Goal: Task Accomplishment & Management: Manage account settings

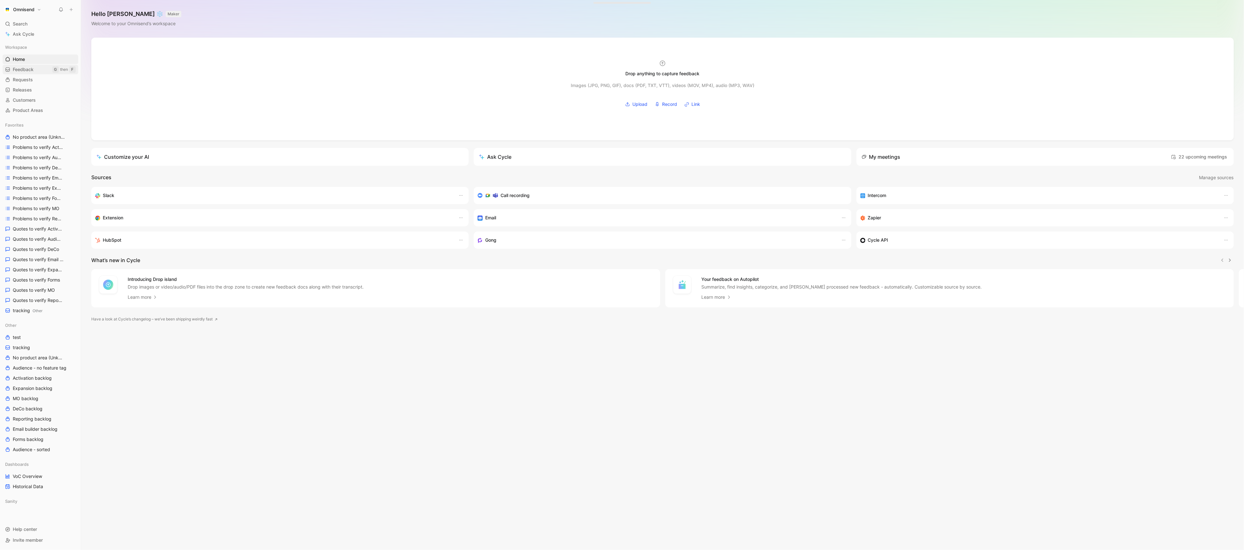
click at [38, 71] on link "Feedback G then F" at bounding box center [41, 70] width 76 height 10
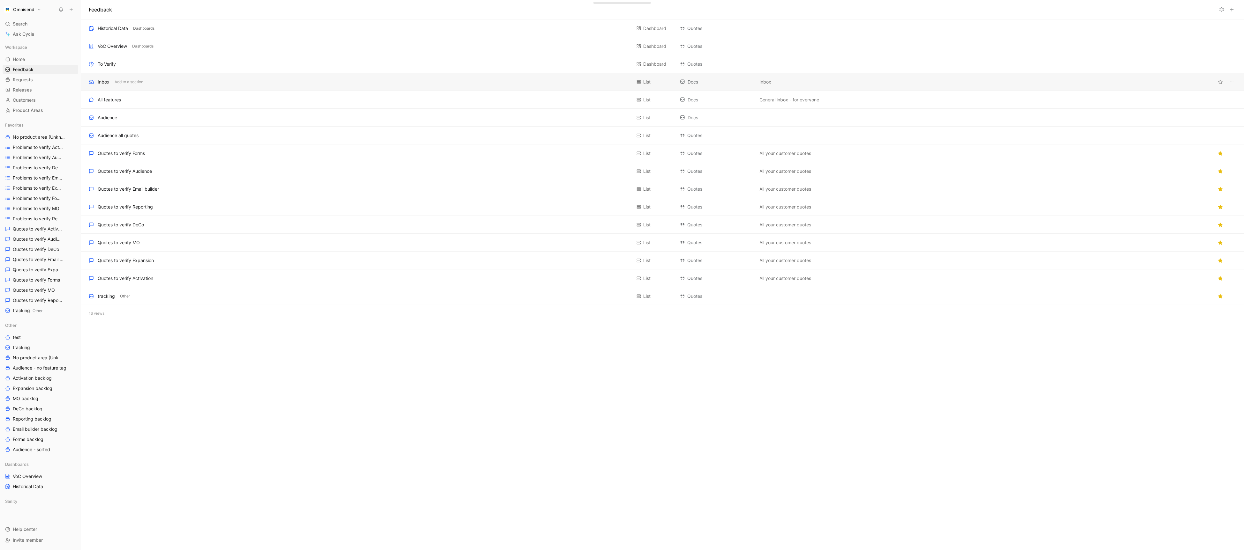
click at [227, 77] on div "Inbox Add to a section List Docs Inbox" at bounding box center [662, 82] width 1162 height 18
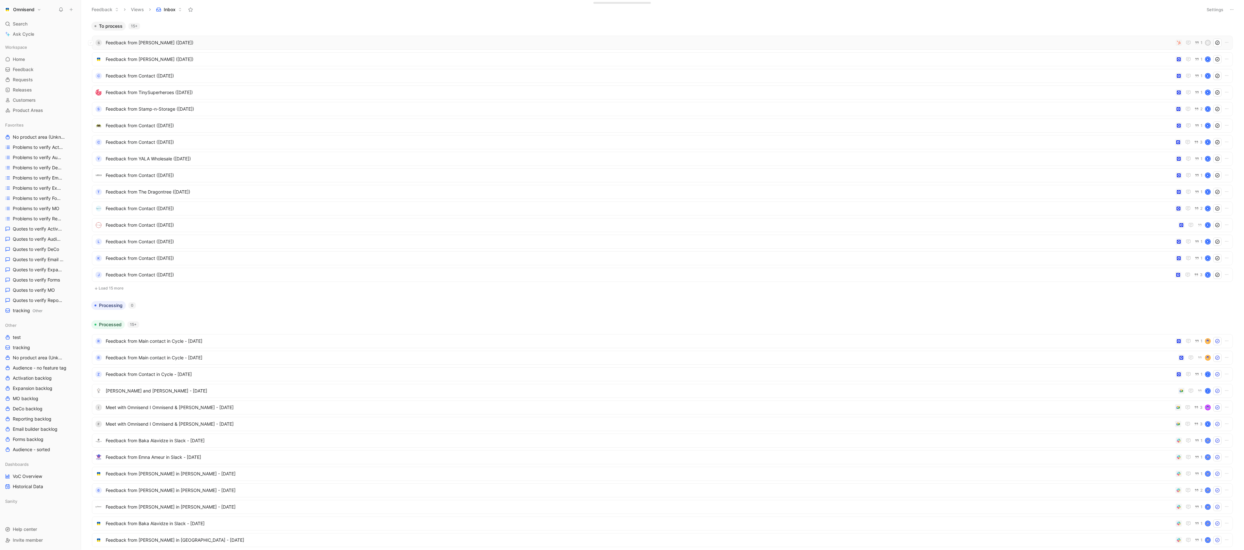
click at [217, 40] on span "Feedback from [PERSON_NAME] ([DATE])" at bounding box center [639, 43] width 1067 height 8
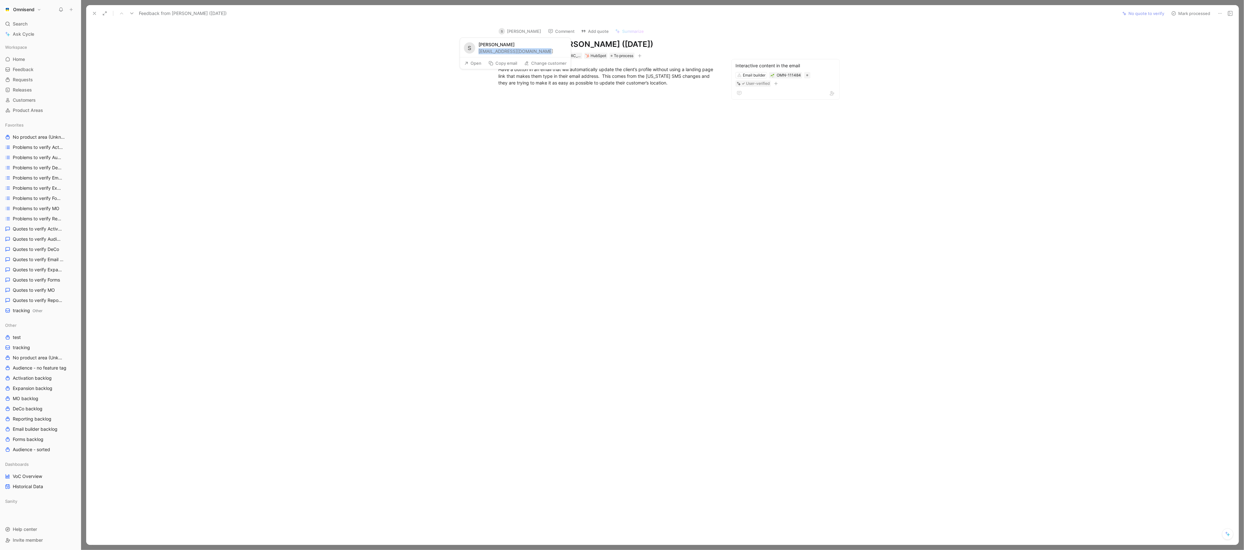
drag, startPoint x: 550, startPoint y: 50, endPoint x: 478, endPoint y: 51, distance: 71.8
click at [478, 51] on div "S Suhail Rivera alkalinevegannews@gmail.com" at bounding box center [515, 47] width 111 height 19
copy div "alkalinevegannews@gmail.com"
click at [538, 60] on button "Change customer" at bounding box center [545, 63] width 48 height 9
type input "Alkaline Herb Shop"
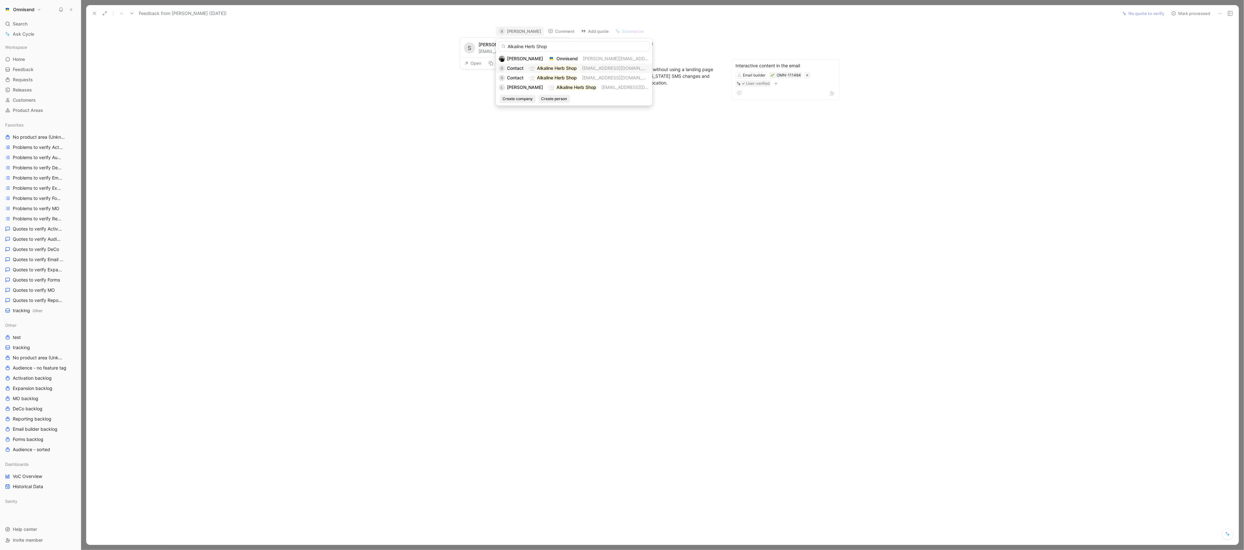
click at [532, 66] on img at bounding box center [531, 68] width 6 height 6
click at [515, 228] on div at bounding box center [609, 176] width 1018 height 165
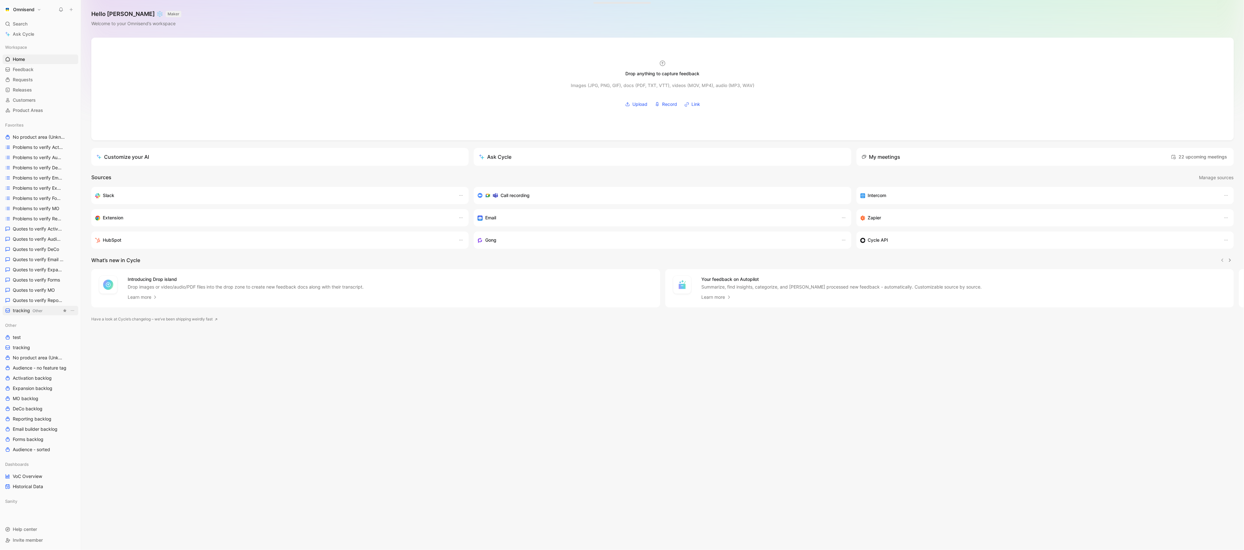
click at [23, 309] on span "tracking Other" at bounding box center [28, 311] width 30 height 7
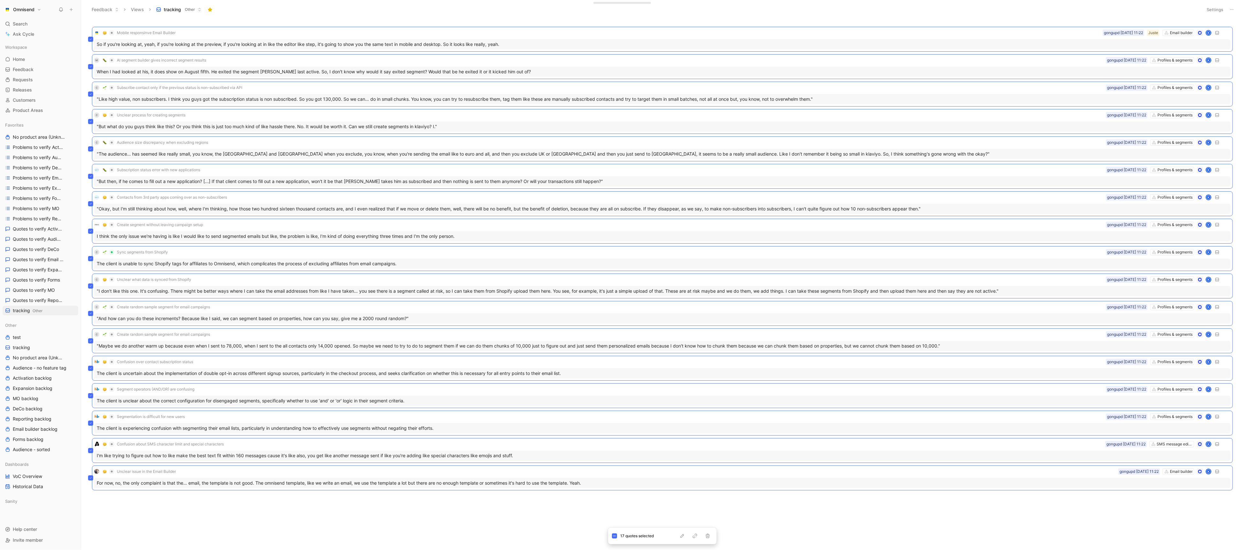
click at [372, 519] on div "Mobile responsinve Email Builder Email builder Juste gongupd 18-08-2025 11:22 K…" at bounding box center [662, 273] width 1154 height 504
click at [1213, 5] on button "Settings" at bounding box center [1214, 9] width 22 height 9
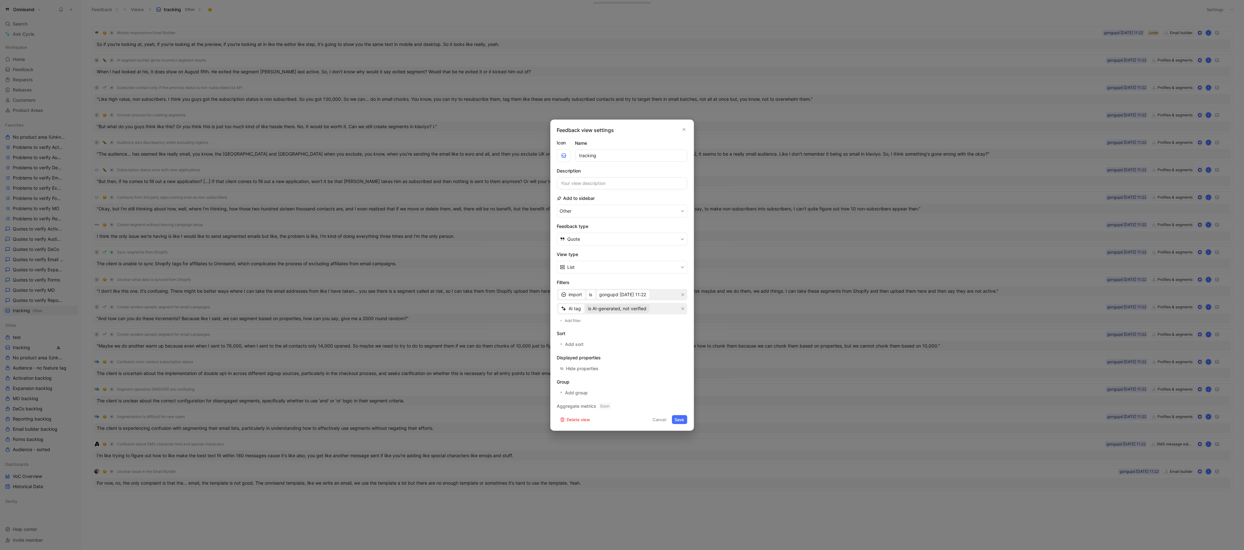
click at [630, 307] on span "is AI-generated, not verified" at bounding box center [617, 309] width 58 height 8
click at [635, 333] on span "is AI-generated, user-verified" at bounding box center [618, 331] width 61 height 5
click at [679, 422] on button "Save" at bounding box center [679, 419] width 15 height 9
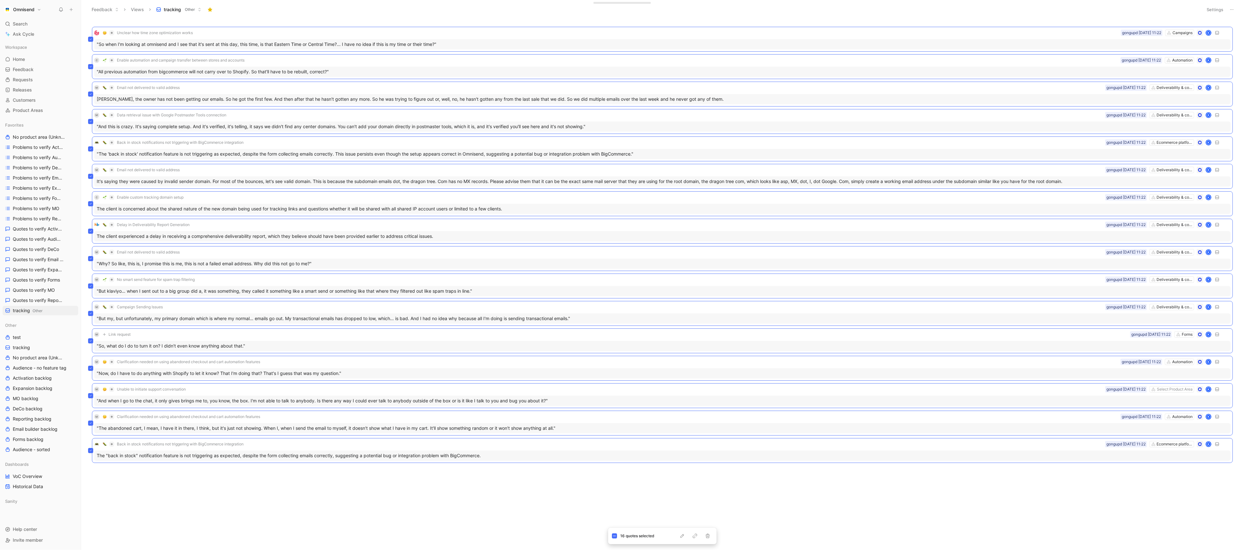
click at [642, 512] on div "Unclear how time zone optimization works Campaigns gongupd 18-08-2025 11:22 K "…" at bounding box center [661, 286] width 1153 height 529
click at [370, 354] on div "M Link request Forms gongupd 18-08-2025 11:22 K "So, what do I do to turn it on…" at bounding box center [662, 341] width 1140 height 25
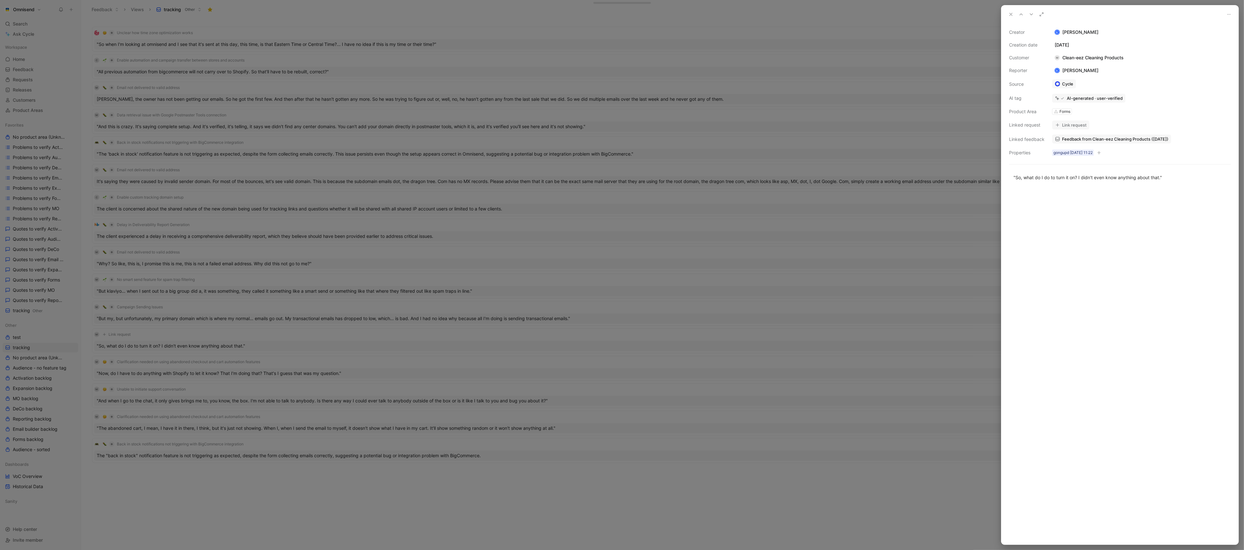
click at [832, 350] on div at bounding box center [622, 275] width 1244 height 550
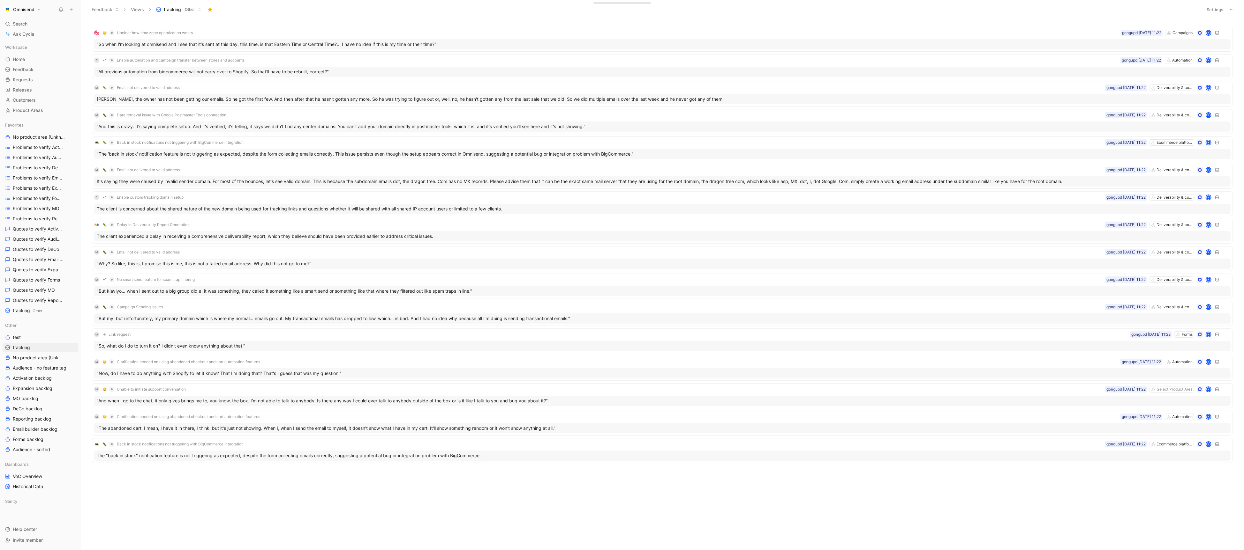
click at [772, 496] on div "Unclear how time zone optimization works Campaigns gongupd 18-08-2025 11:22 K "…" at bounding box center [662, 259] width 1154 height 476
click at [572, 506] on div "Unclear how time zone optimization works Campaigns gongupd 18-08-2025 11:22 K "…" at bounding box center [661, 286] width 1153 height 529
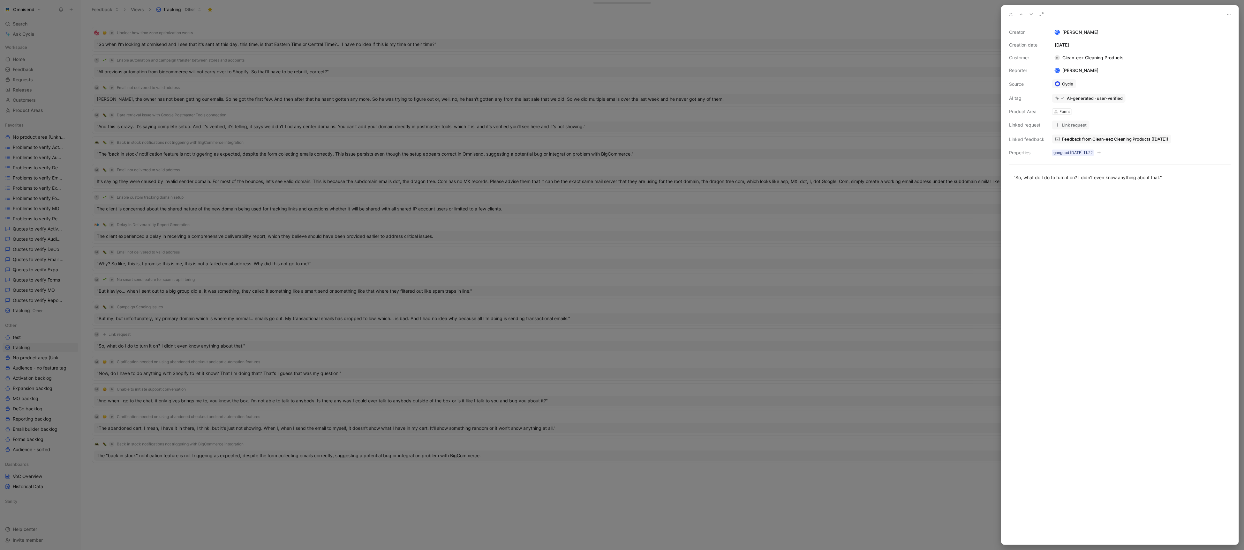
click at [48, 85] on div at bounding box center [622, 275] width 1244 height 550
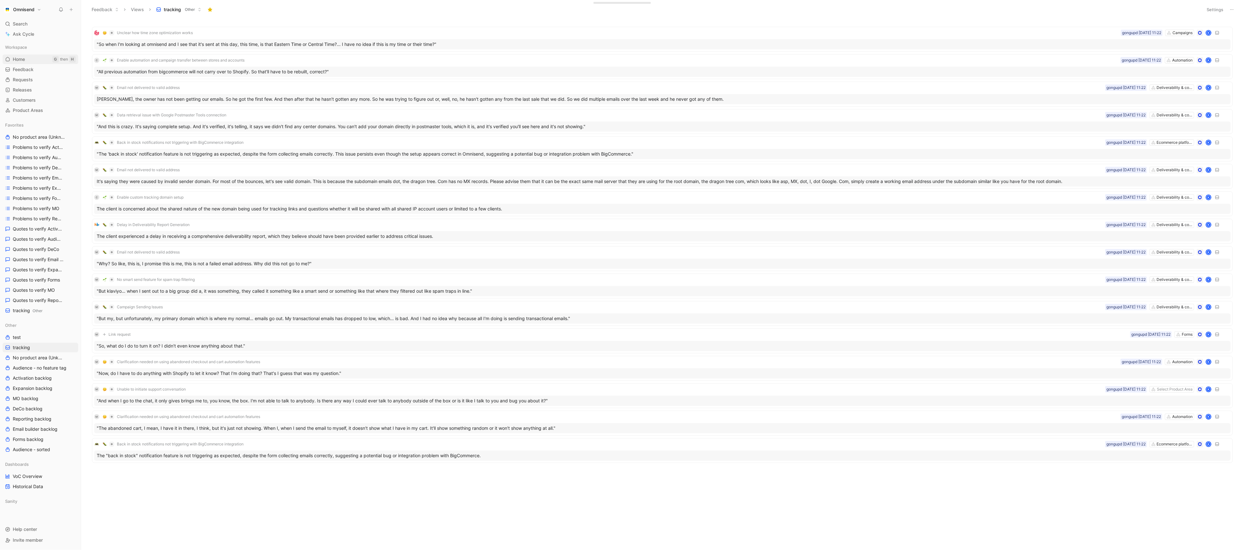
click at [16, 61] on span "Home" at bounding box center [19, 59] width 12 height 6
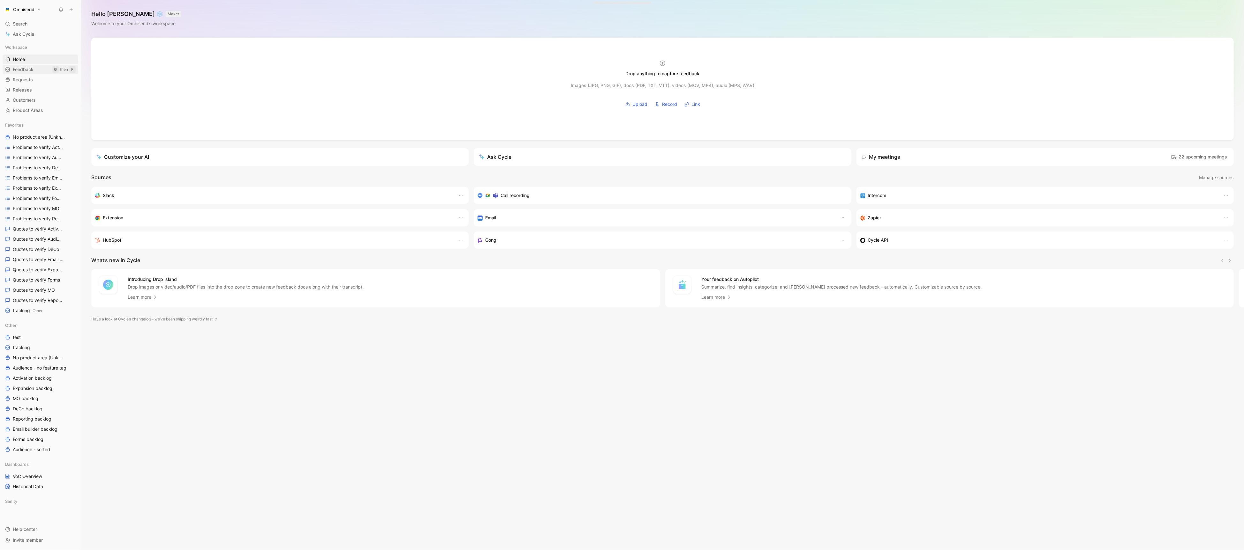
click at [33, 69] on span "Feedback" at bounding box center [23, 69] width 21 height 6
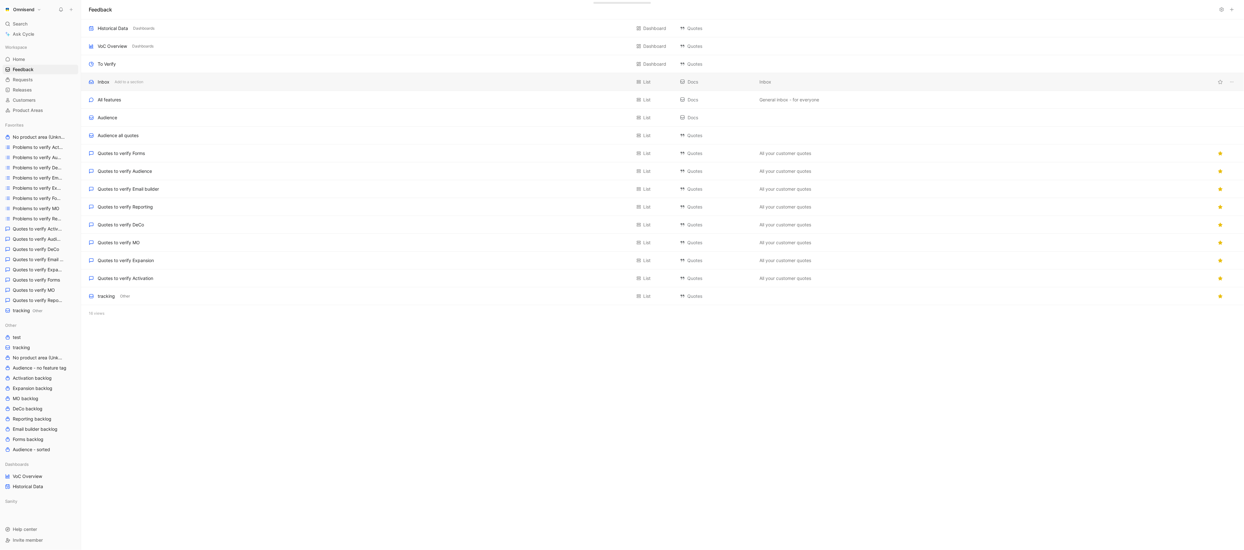
click at [176, 78] on div "Inbox Add to a section" at bounding box center [360, 82] width 542 height 8
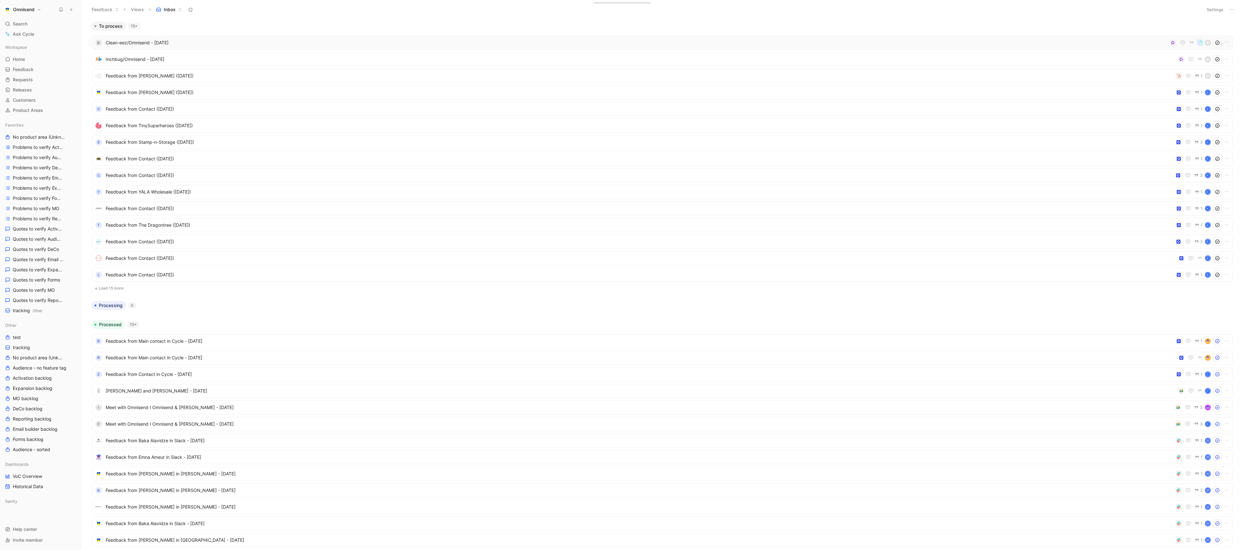
click at [172, 45] on span "Clean-eez/Omnisend - [DATE]" at bounding box center [636, 43] width 1061 height 8
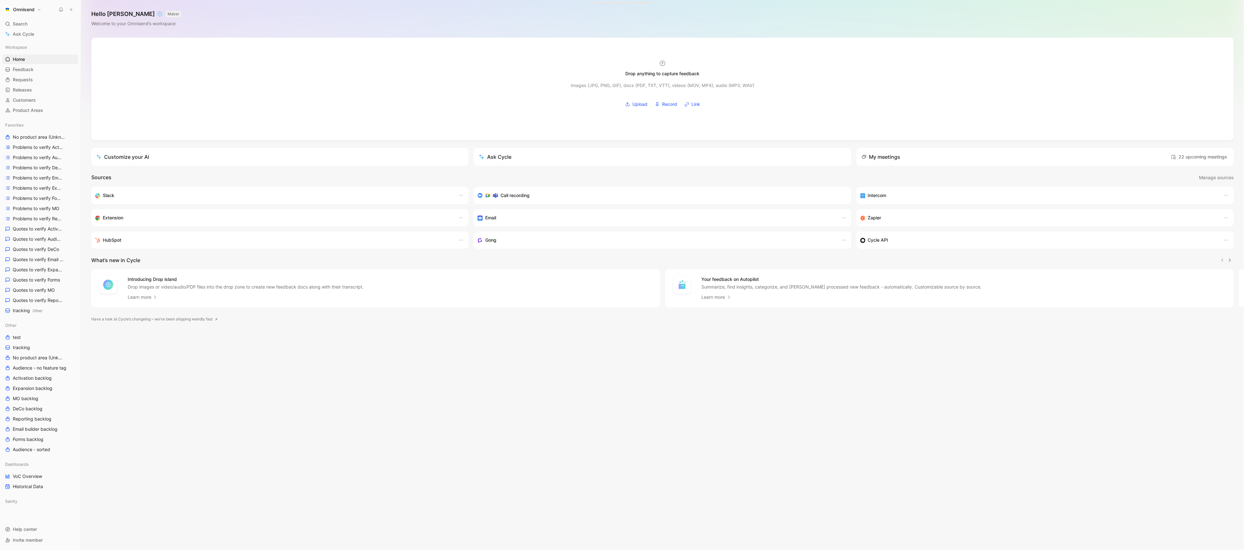
click at [37, 8] on button "Omnisend" at bounding box center [23, 9] width 40 height 9
click at [45, 66] on div "Workspace settings G then S" at bounding box center [43, 66] width 78 height 10
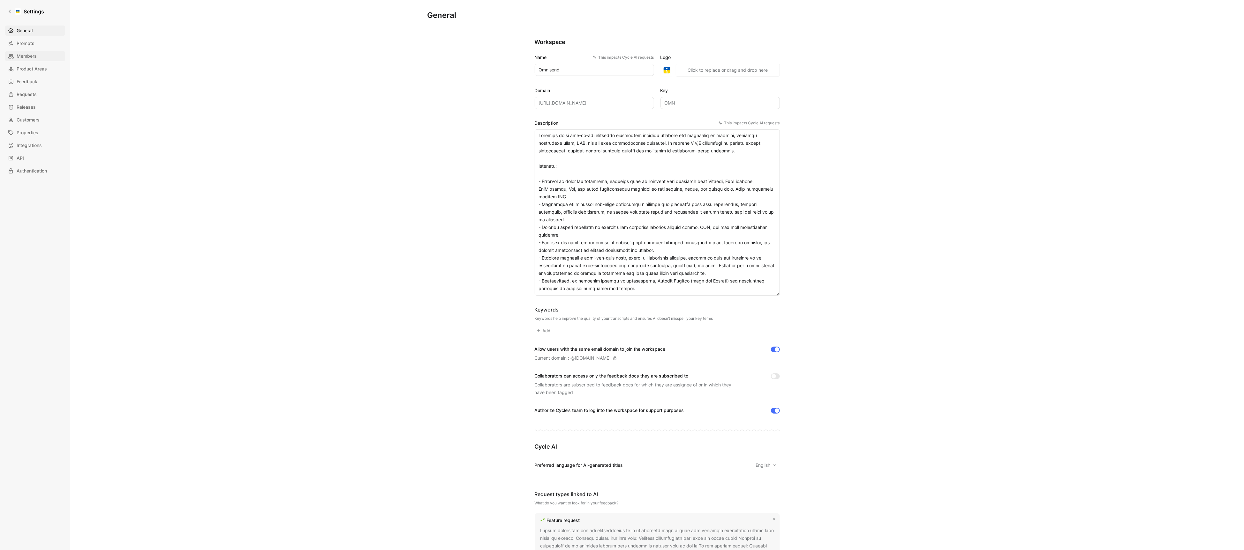
click at [43, 54] on link "Members" at bounding box center [35, 56] width 60 height 10
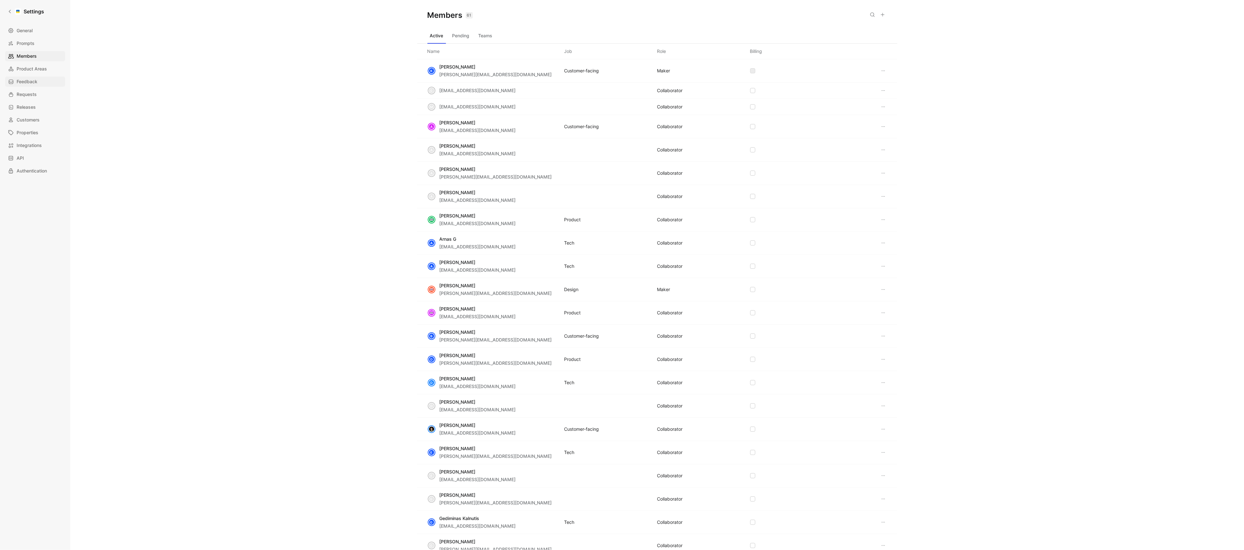
click at [34, 80] on span "Feedback" at bounding box center [27, 82] width 21 height 8
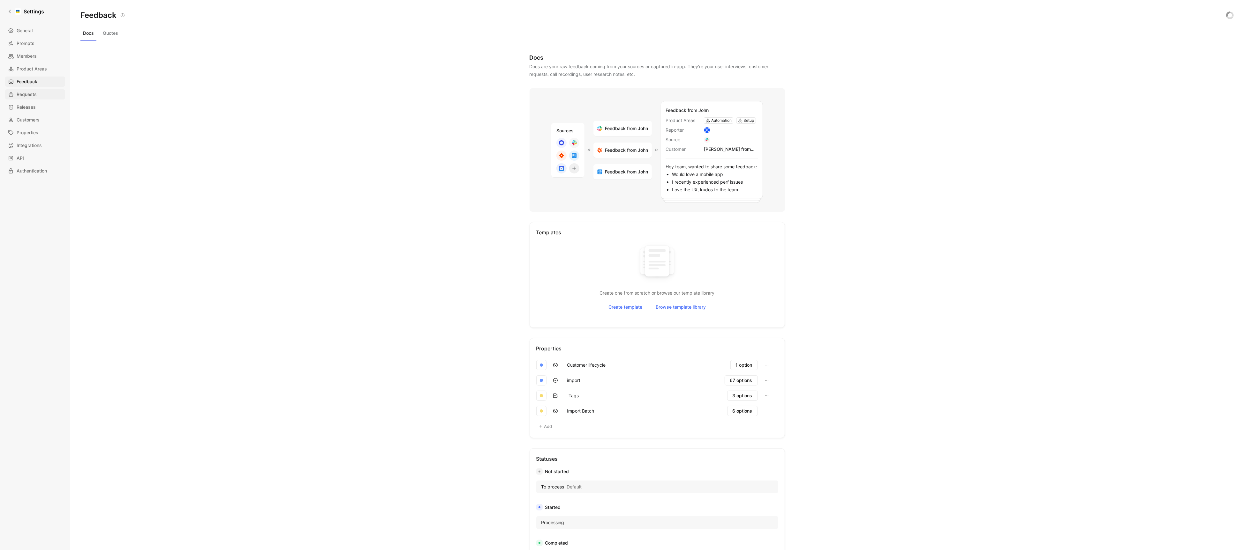
click at [24, 98] on span "Requests" at bounding box center [27, 95] width 20 height 8
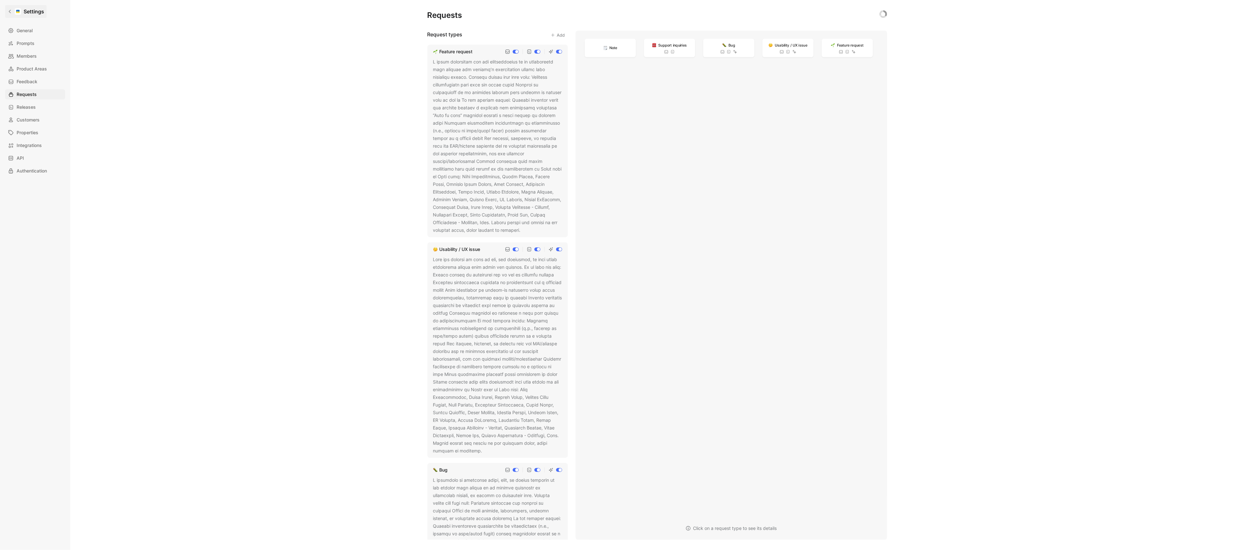
click at [12, 15] on link "Settings" at bounding box center [25, 11] width 41 height 13
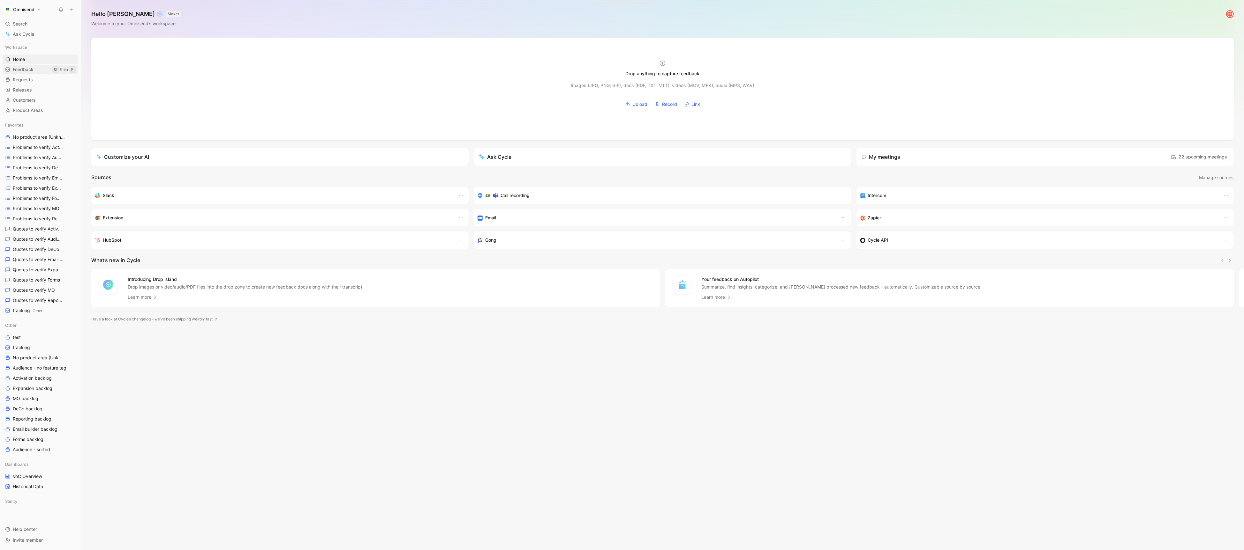
click at [28, 70] on span "Feedback" at bounding box center [23, 69] width 21 height 6
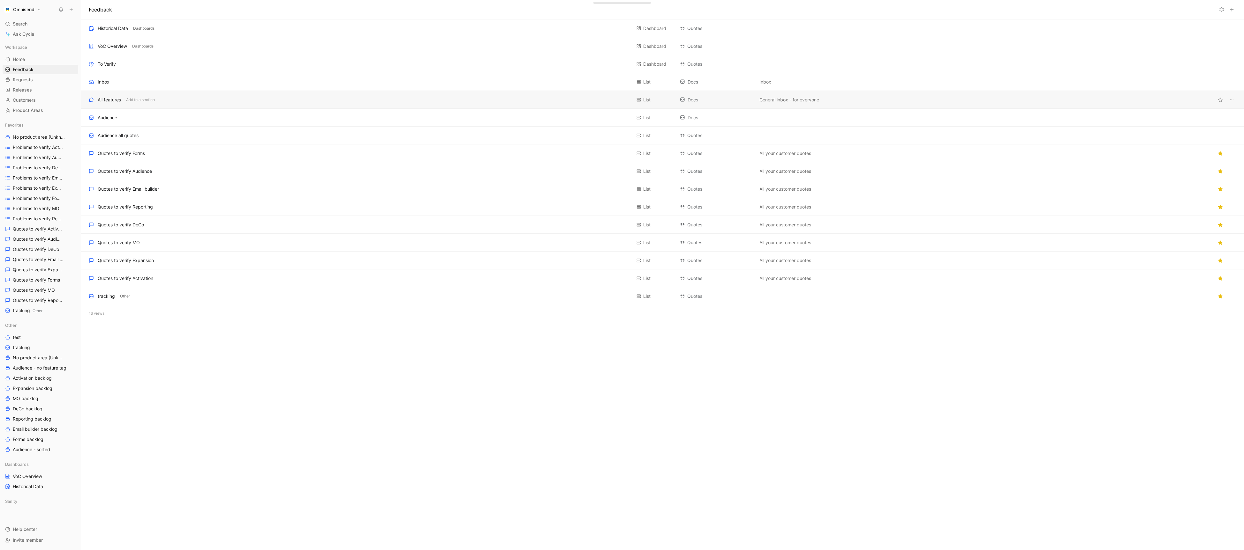
click at [196, 93] on div "All features Add to a section List Docs General inbox - for everyone" at bounding box center [662, 100] width 1162 height 18
click at [204, 81] on div "Inbox Add to a section" at bounding box center [360, 82] width 542 height 8
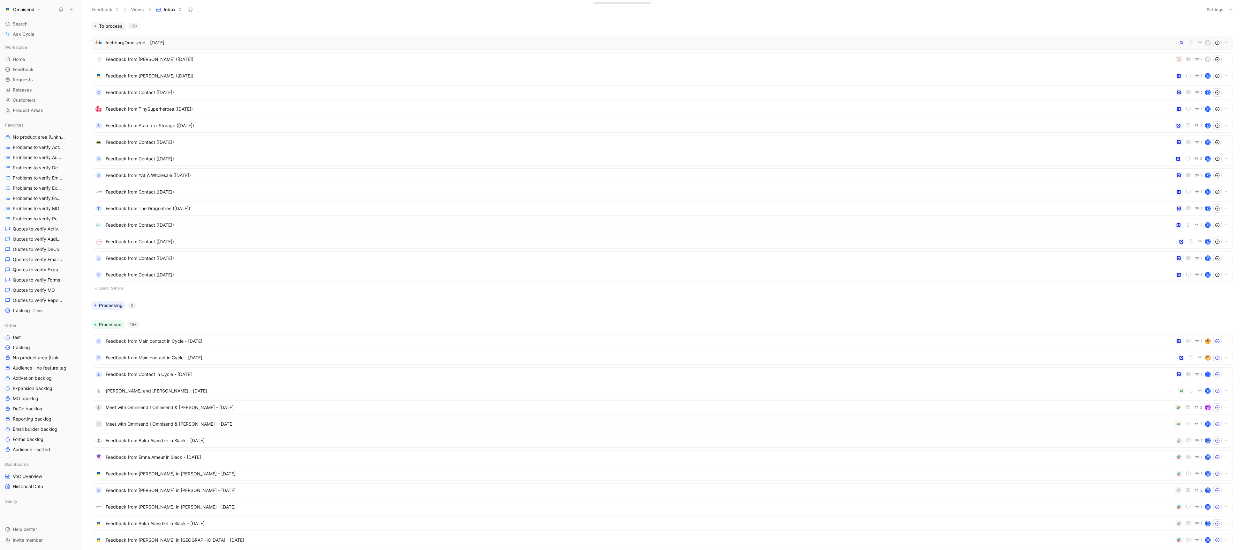
click at [140, 41] on span "Inchbug/Omnisend - [DATE]" at bounding box center [641, 43] width 1070 height 8
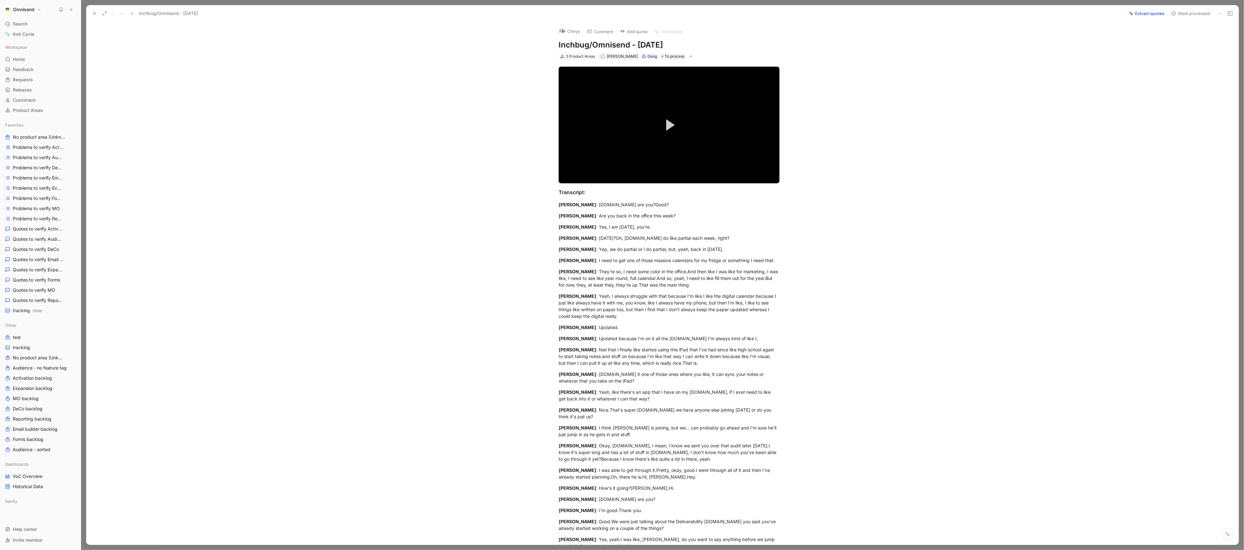
click at [1132, 18] on button "Extract quotes" at bounding box center [1146, 13] width 41 height 9
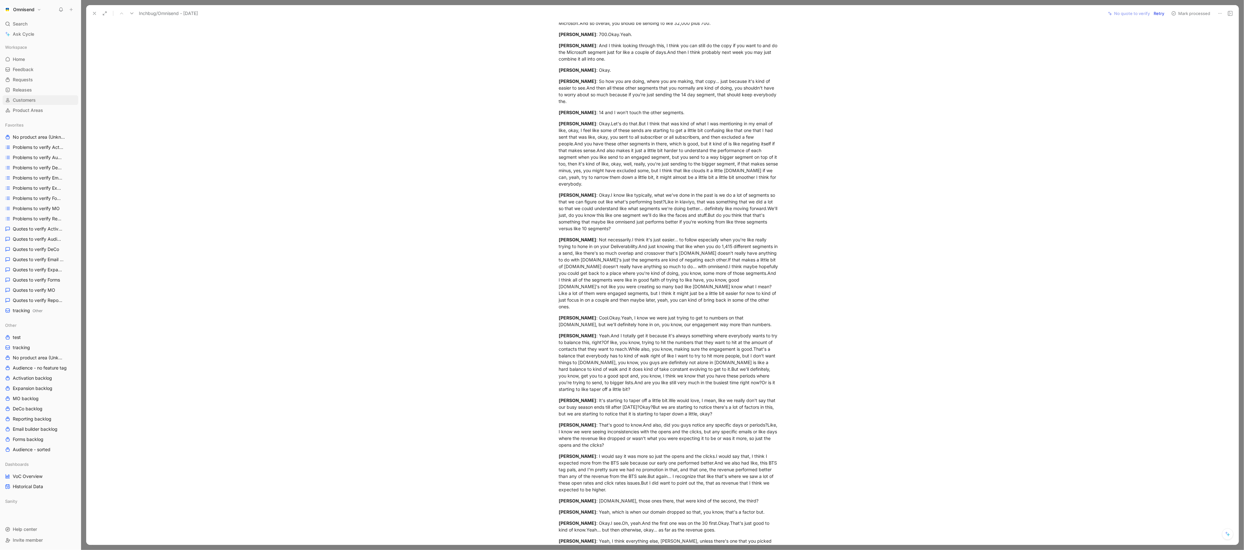
scroll to position [1216, 0]
click at [617, 234] on div "Emory Parsons : Not necessarily.I think it's just easier… to follow especially …" at bounding box center [668, 268] width 221 height 74
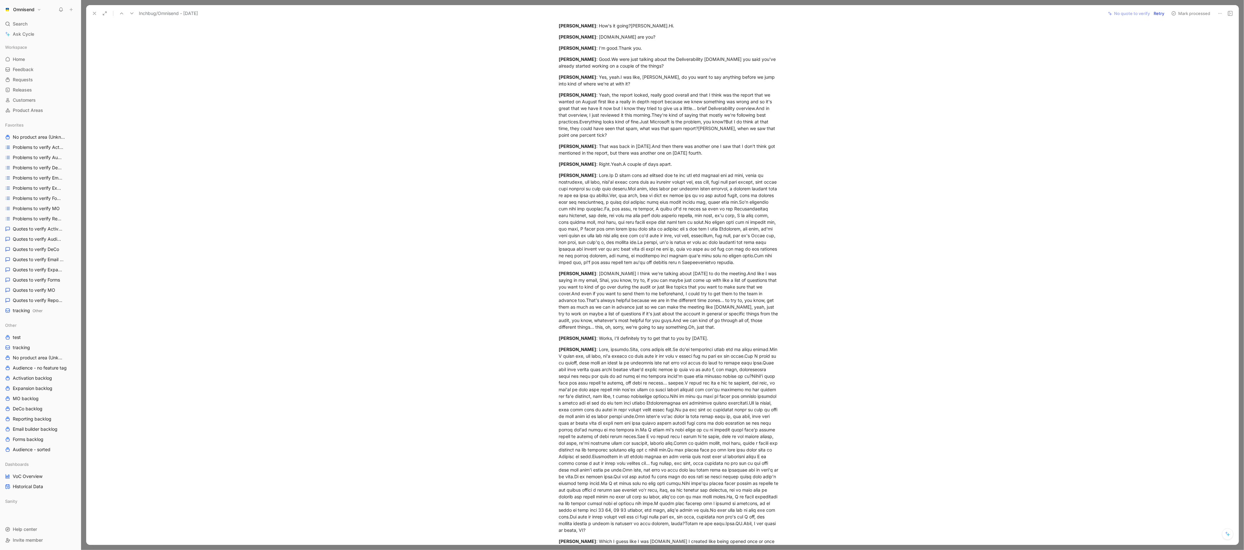
scroll to position [0, 0]
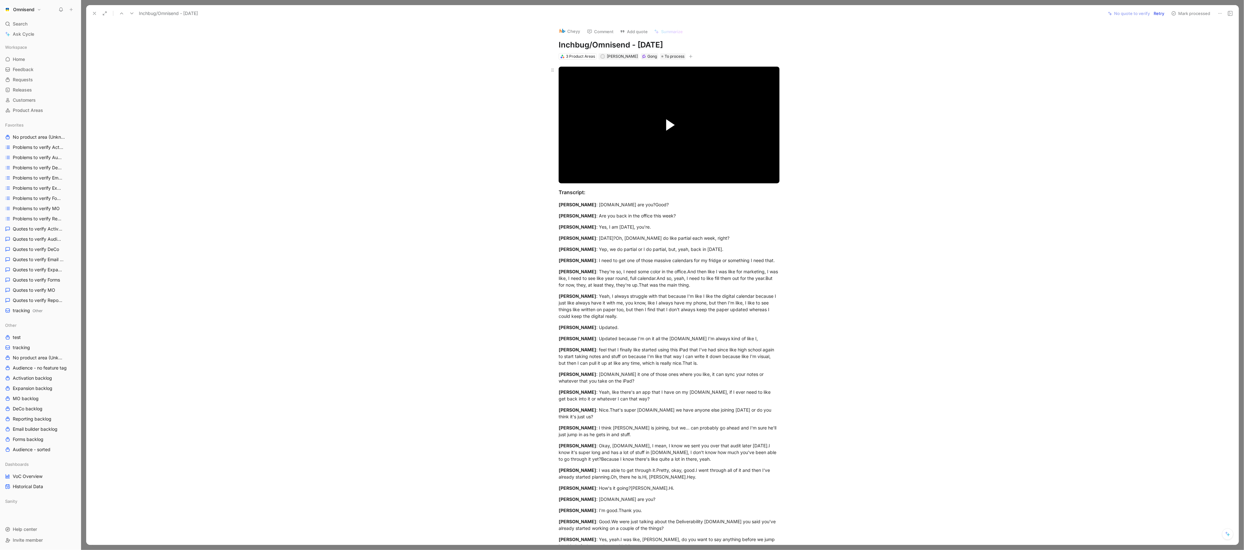
click at [669, 127] on span "Video Player" at bounding box center [670, 124] width 9 height 11
click at [567, 169] on div "Loaded : 4.69% 01:39 00:01" at bounding box center [668, 169] width 221 height 1
click at [602, 169] on div "Loaded : 9.93% 07:42 07:42" at bounding box center [668, 169] width 221 height 1
click at [563, 177] on span "Video Player" at bounding box center [563, 177] width 11 height 0
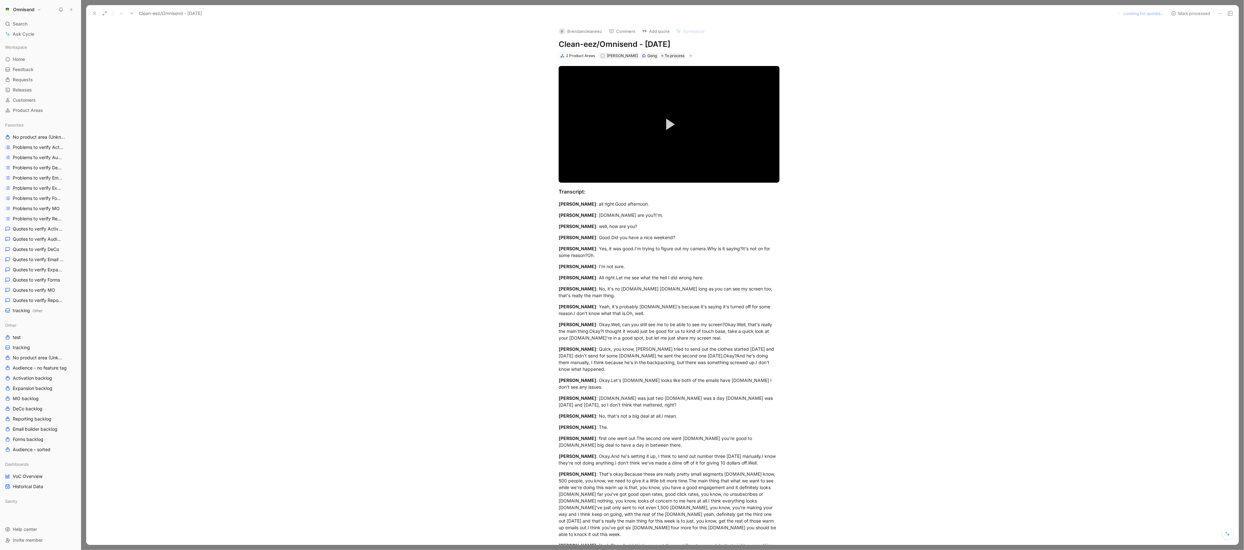
click at [91, 13] on button at bounding box center [94, 13] width 9 height 9
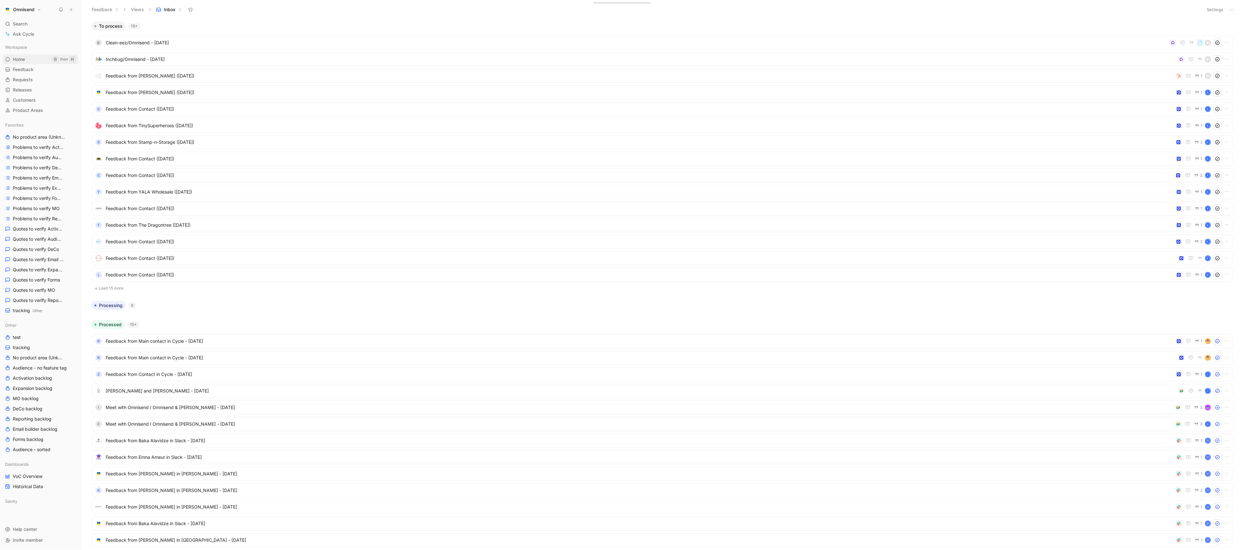
click at [22, 61] on span "Home" at bounding box center [19, 59] width 12 height 6
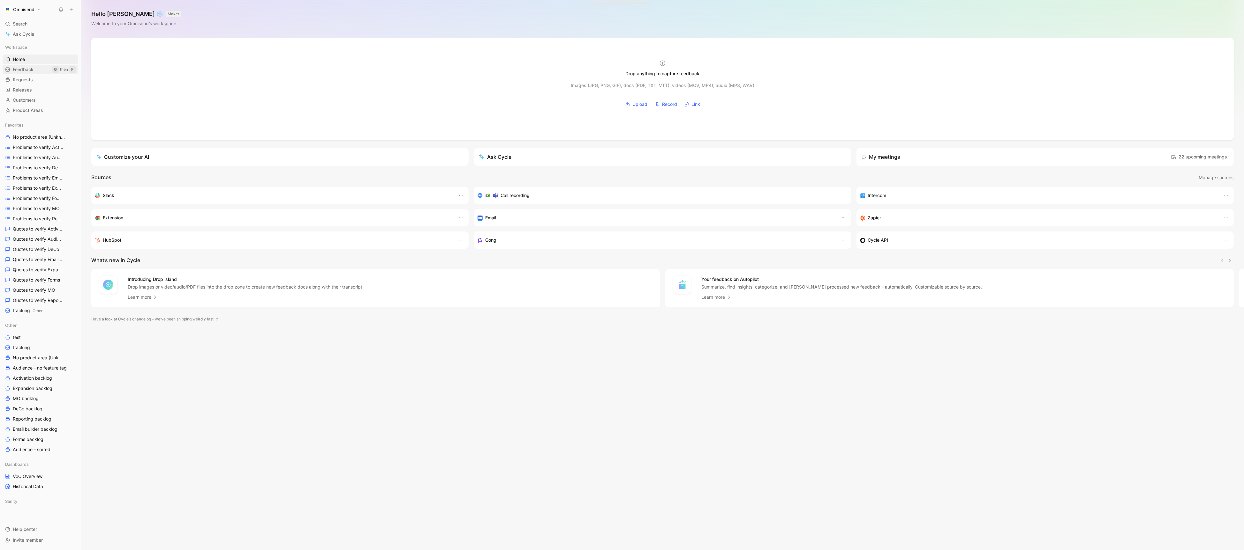
click at [49, 72] on link "Feedback G then F" at bounding box center [41, 70] width 76 height 10
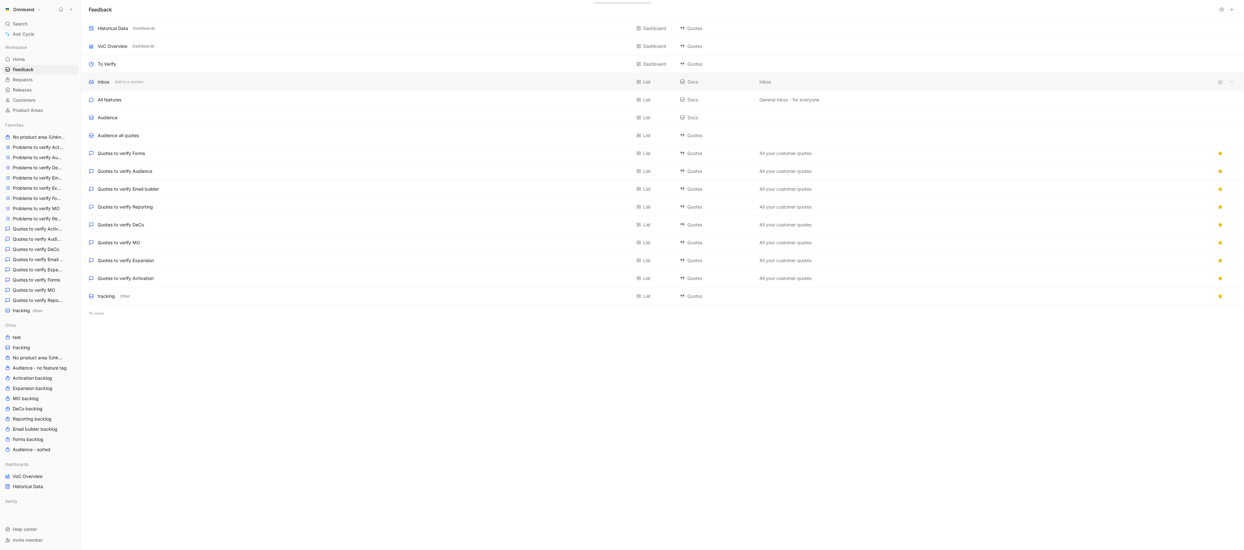
click at [259, 82] on div "Inbox Add to a section" at bounding box center [360, 82] width 542 height 8
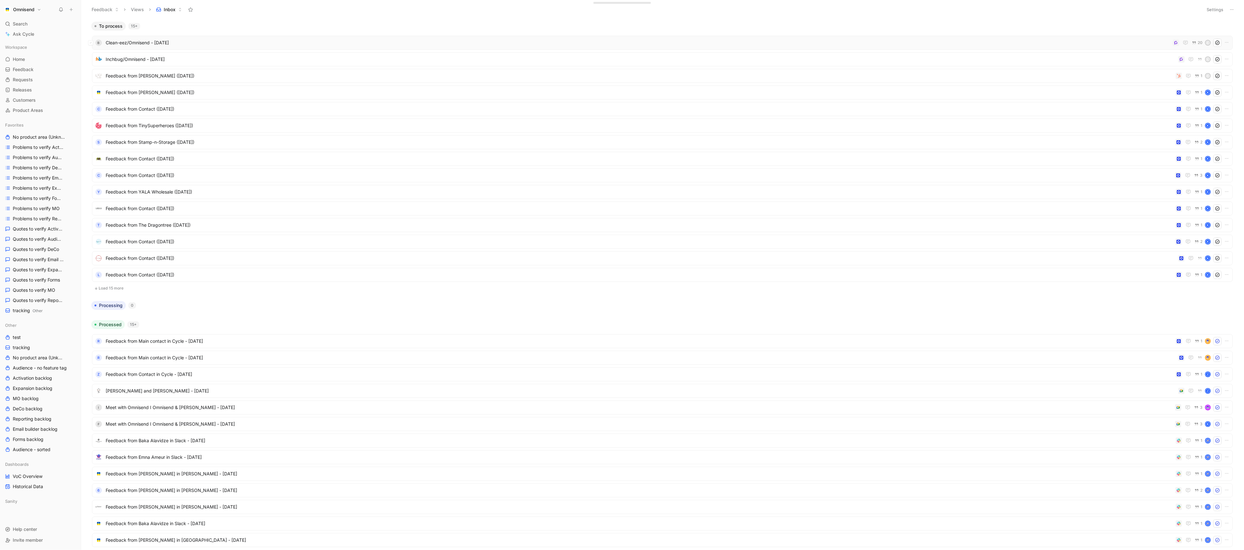
click at [665, 44] on span "Clean-eez/Omnisend - [DATE]" at bounding box center [638, 43] width 1064 height 8
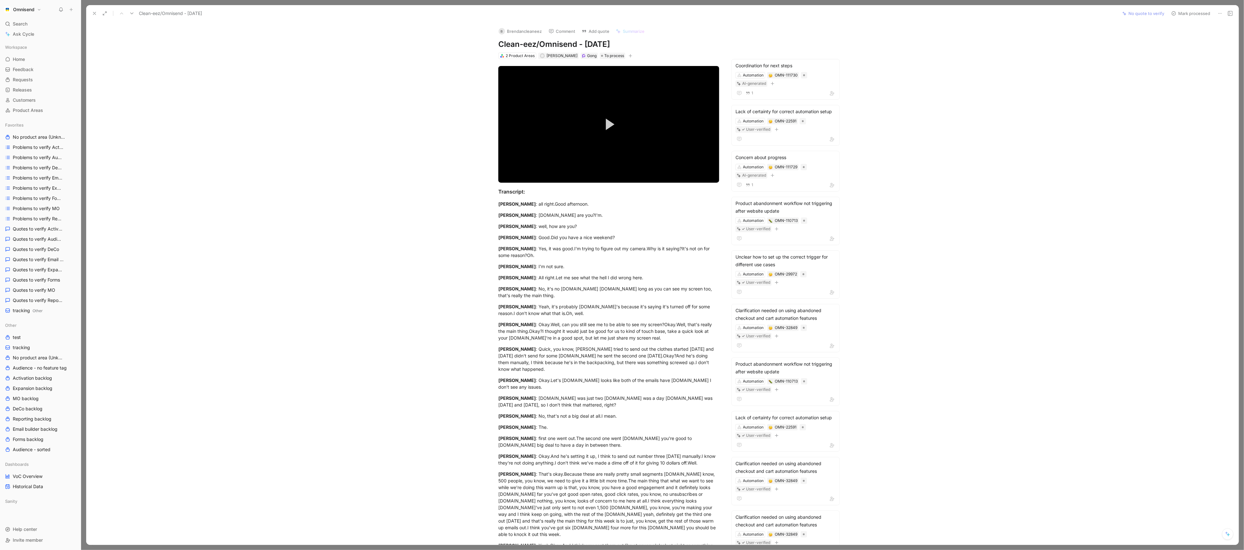
click at [1221, 12] on icon at bounding box center [1219, 13] width 5 height 5
click at [1192, 38] on div "Delete" at bounding box center [1202, 37] width 37 height 8
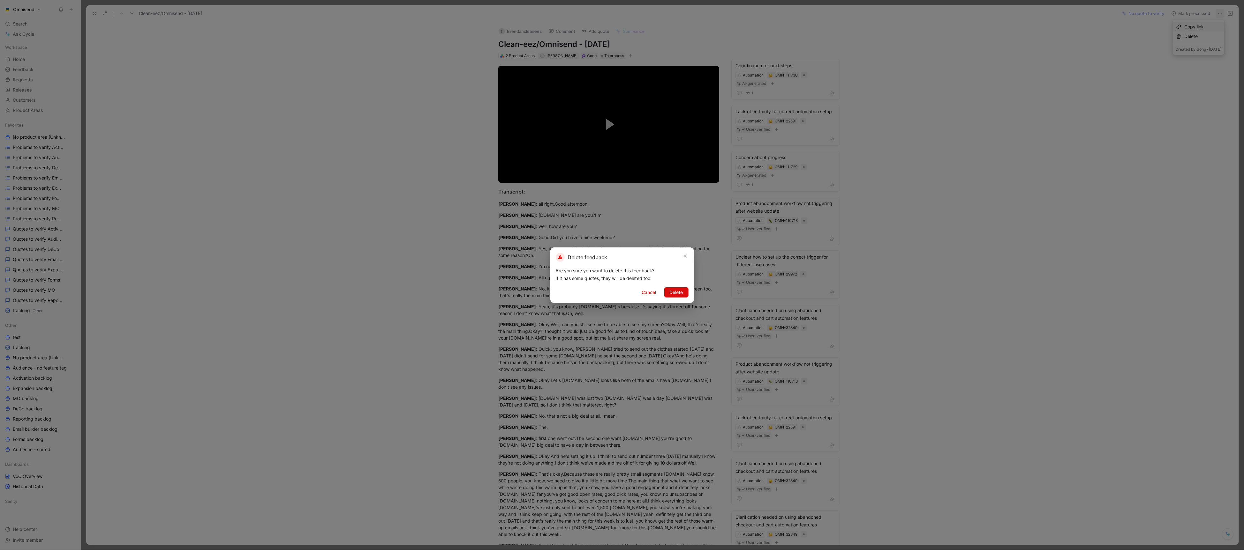
click at [678, 291] on span "Delete" at bounding box center [675, 293] width 13 height 8
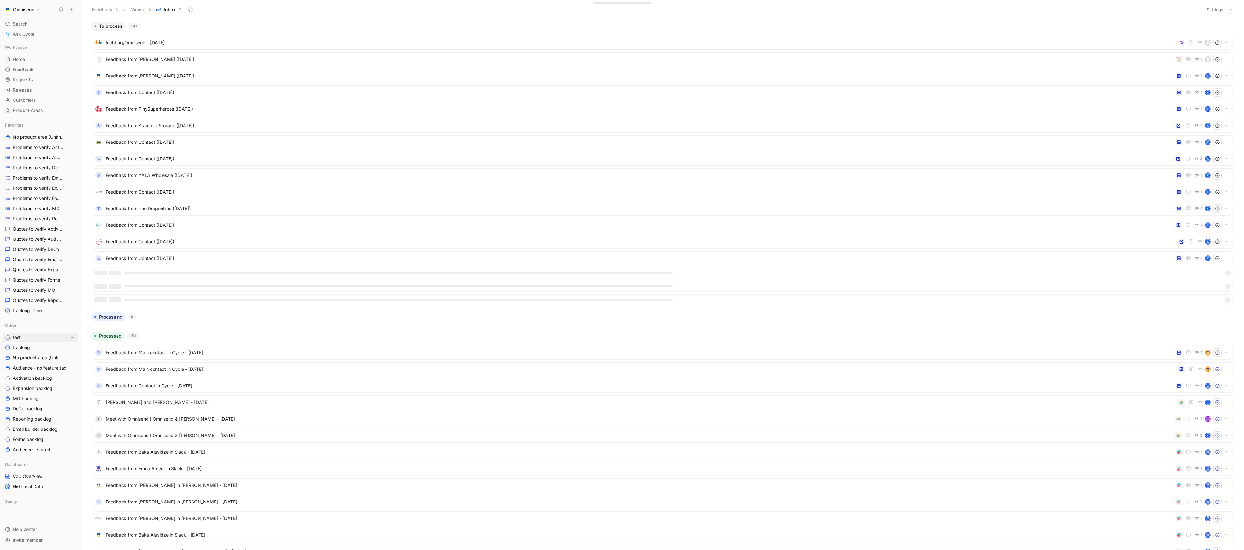
click at [43, 338] on link "test" at bounding box center [41, 338] width 76 height 10
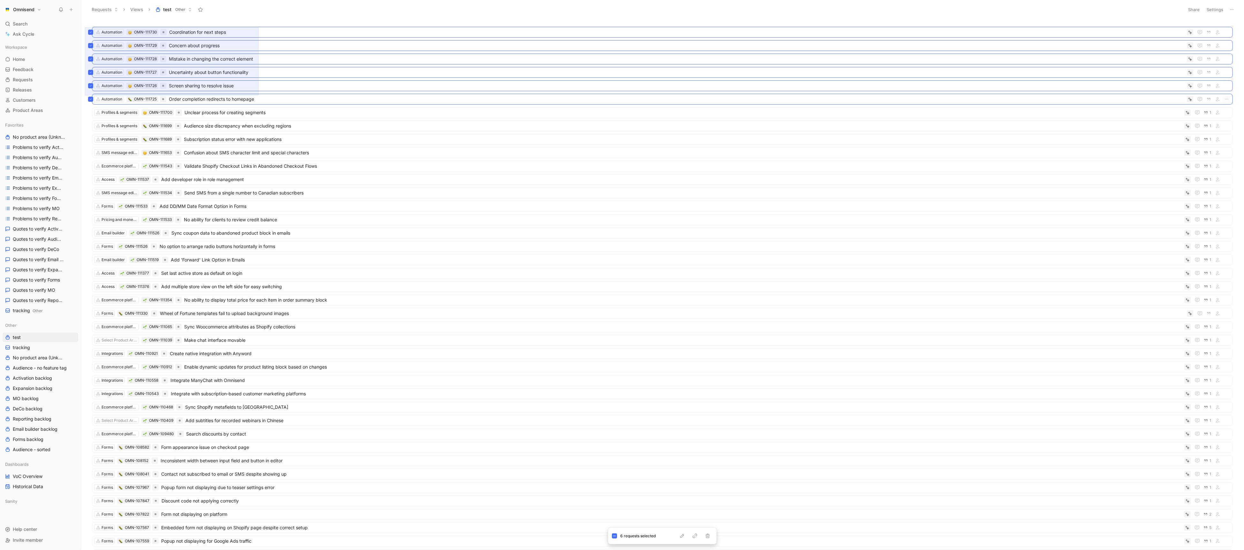
drag, startPoint x: 85, startPoint y: 27, endPoint x: 258, endPoint y: 95, distance: 186.4
click at [258, 95] on div "Automation OMN-111730 Coordination for next steps Automation OMN-111729 Concern…" at bounding box center [662, 285] width 1154 height 529
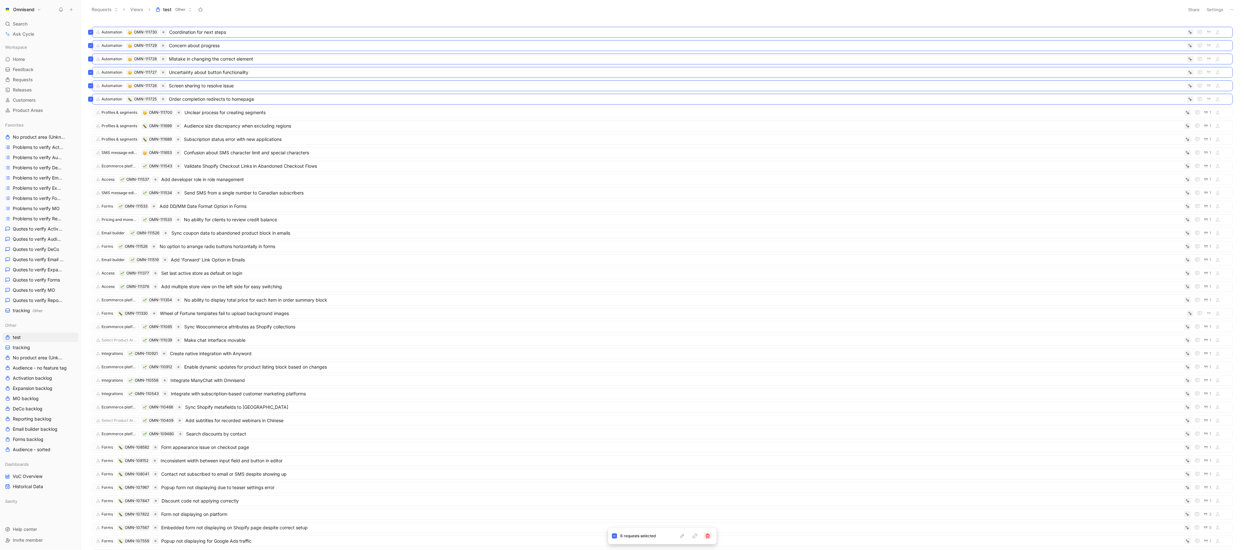
click at [709, 538] on icon "button" at bounding box center [707, 536] width 5 height 5
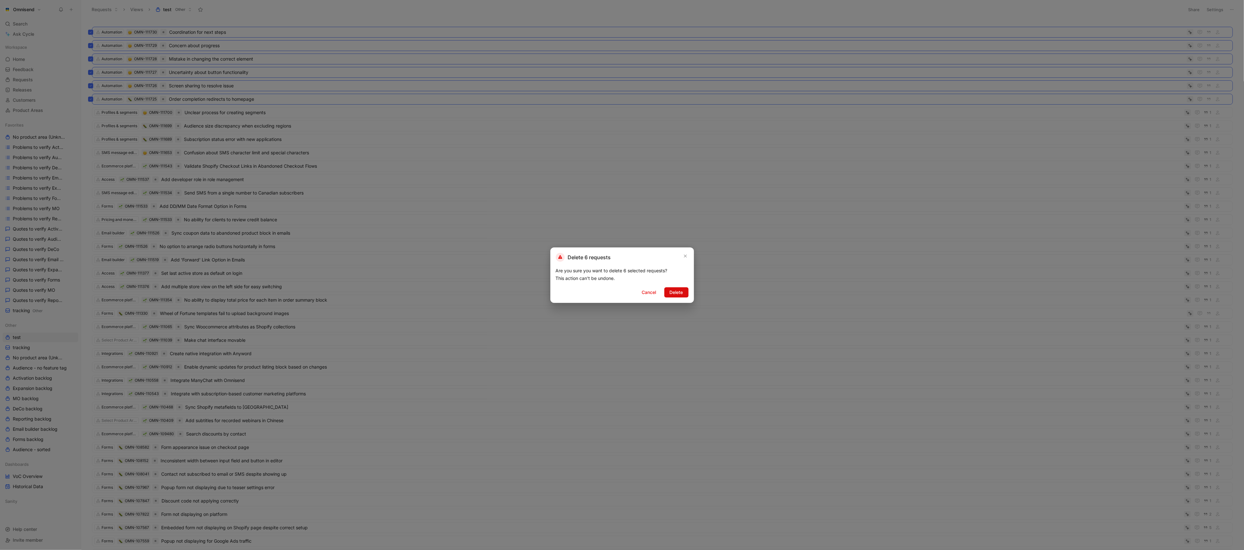
click at [676, 290] on span "Delete" at bounding box center [675, 293] width 13 height 8
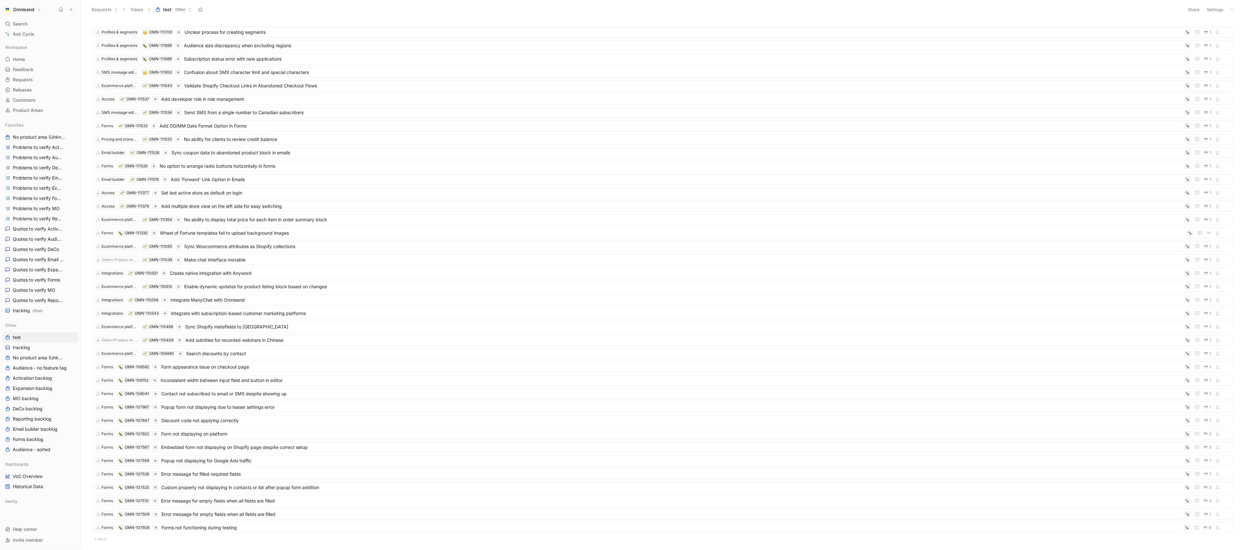
click at [38, 10] on button "Omnisend" at bounding box center [23, 9] width 40 height 9
click at [33, 66] on div "Workspace settings G then S" at bounding box center [43, 66] width 78 height 10
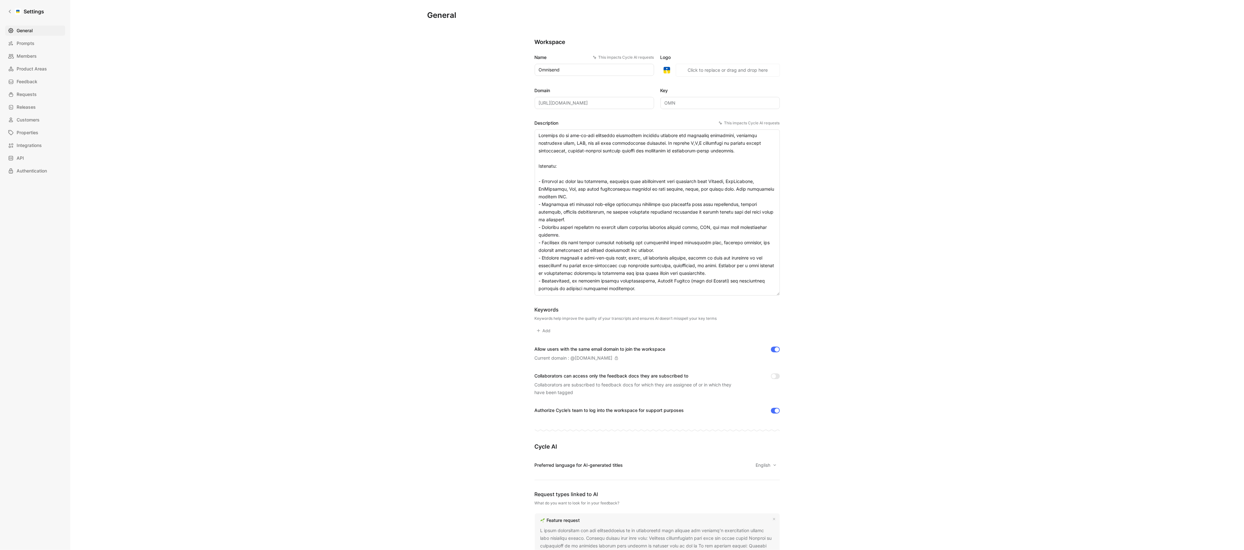
click at [41, 88] on div "General Prompts Members Product Areas Feedback Requests Releases Customers Prop…" at bounding box center [37, 101] width 64 height 151
click at [41, 97] on link "Requests" at bounding box center [35, 94] width 60 height 10
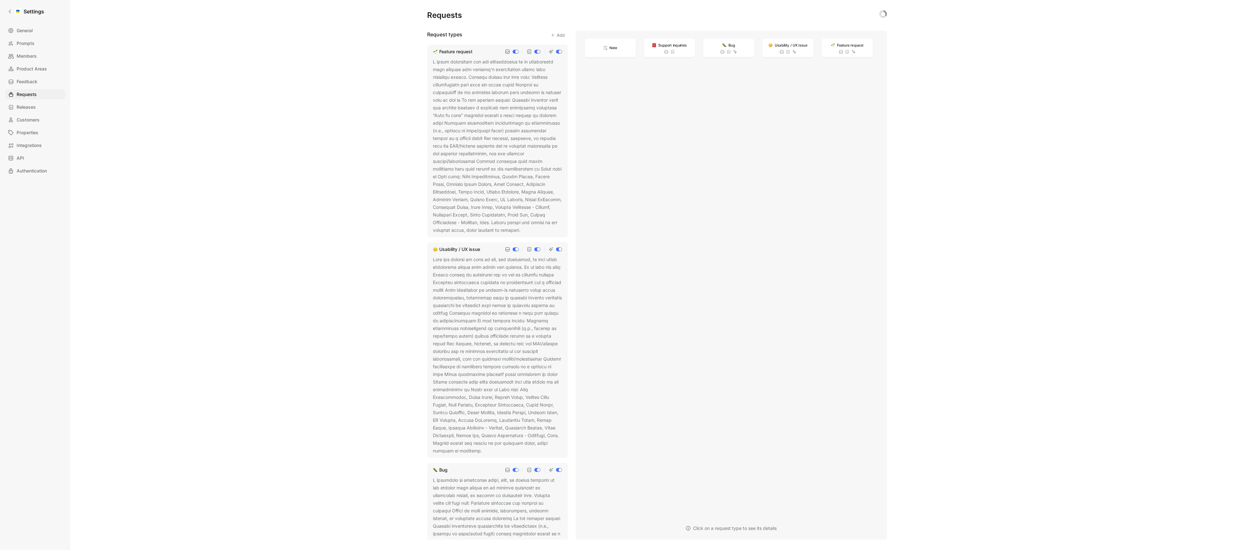
click at [495, 344] on div at bounding box center [497, 355] width 129 height 199
click at [485, 451] on use at bounding box center [486, 451] width 3 height 3
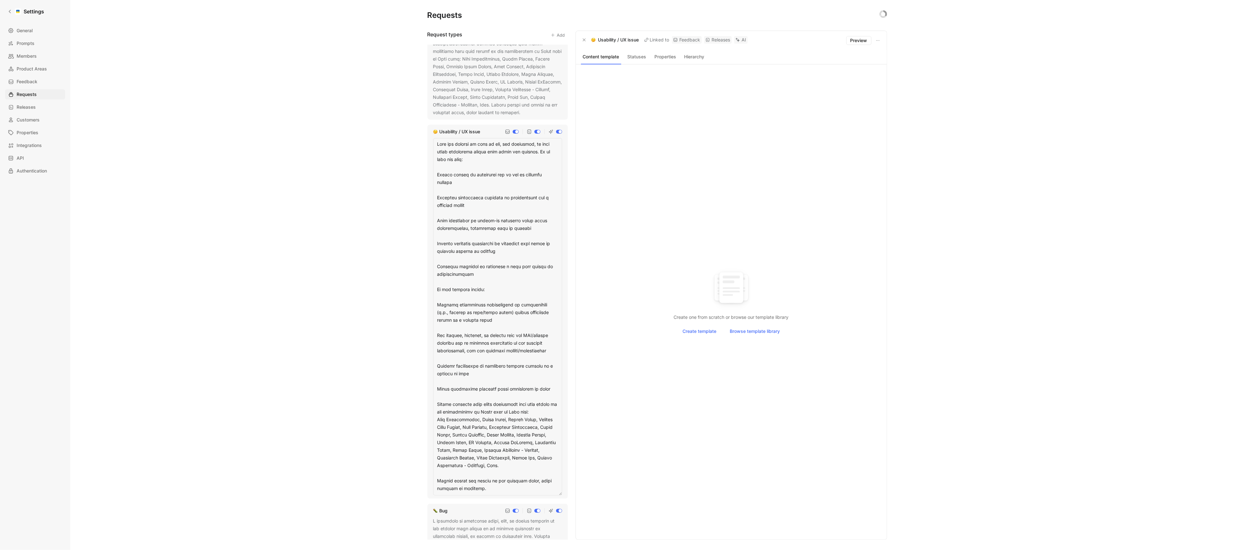
scroll to position [122, 0]
click at [514, 341] on textarea at bounding box center [497, 313] width 129 height 358
drag, startPoint x: 533, startPoint y: 464, endPoint x: 419, endPoint y: 395, distance: 133.0
click at [419, 395] on div "Requests Request types Add Feature request Usability / UX issue Bug Support inq…" at bounding box center [656, 275] width 1173 height 550
click at [488, 433] on textarea at bounding box center [497, 313] width 129 height 358
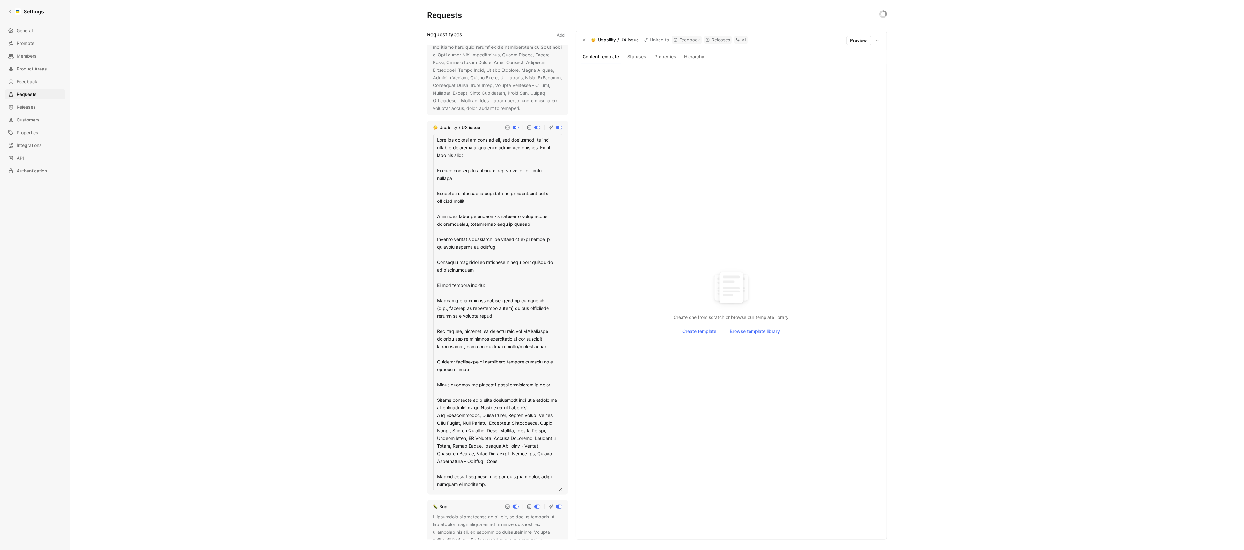
drag, startPoint x: 531, startPoint y: 459, endPoint x: 411, endPoint y: 399, distance: 134.6
click at [411, 399] on div "Requests Request types Add Feature request Usability / UX issue Bug Support inq…" at bounding box center [656, 275] width 1173 height 550
type textarea "When the product is hard to use, not intuitive, or when users experience issues…"
click at [498, 408] on textarea "When the product is hard to use, not intuitive, or when users experience issues…" at bounding box center [497, 274] width 129 height 281
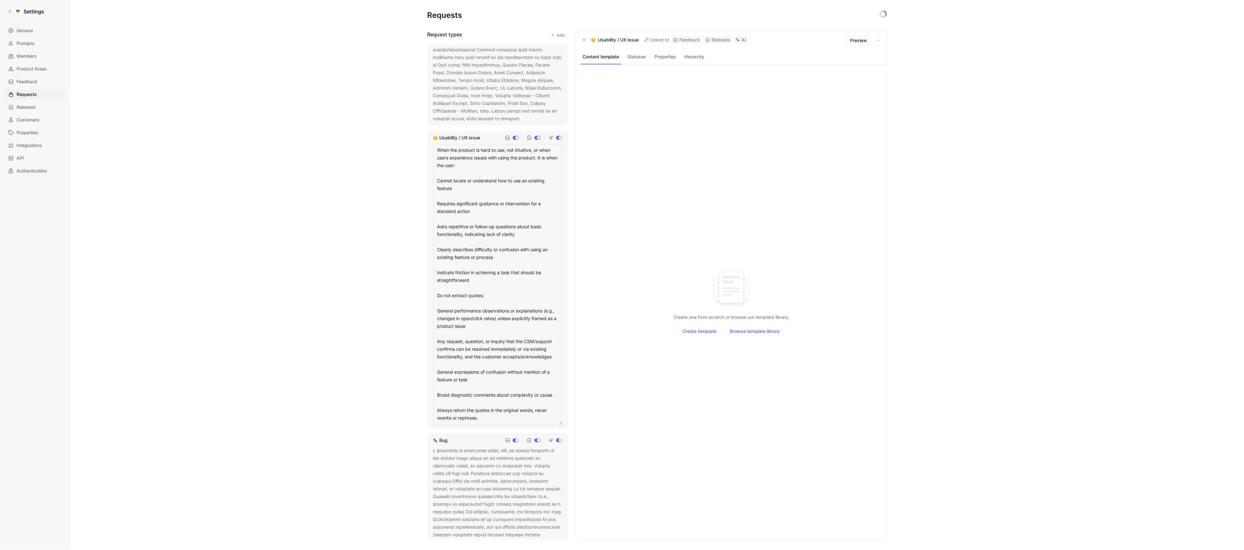
scroll to position [0, 0]
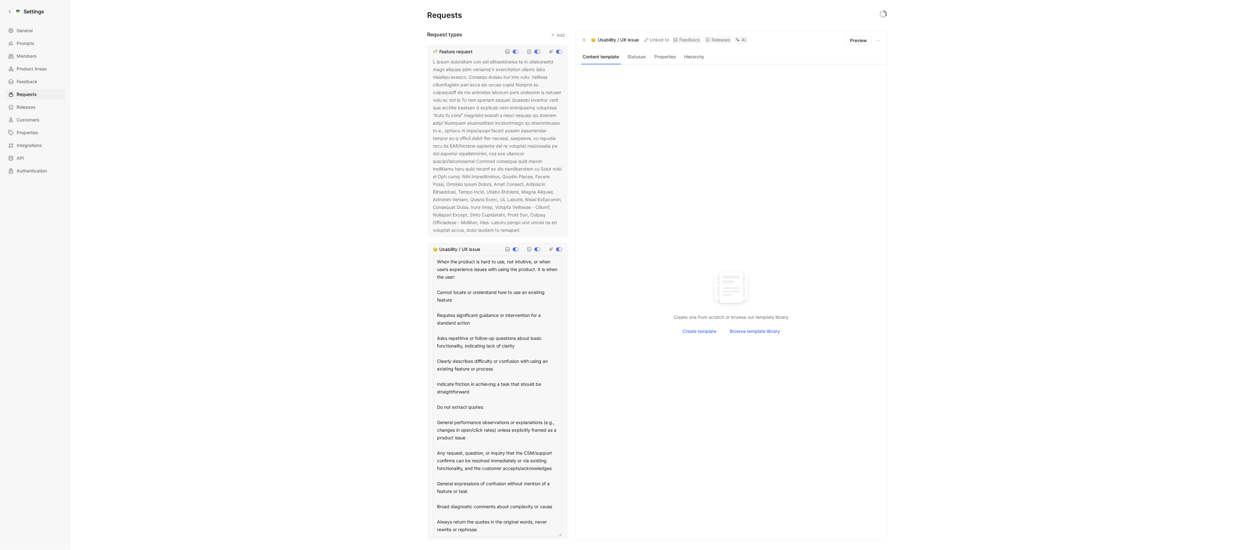
click at [530, 189] on div at bounding box center [497, 146] width 129 height 176
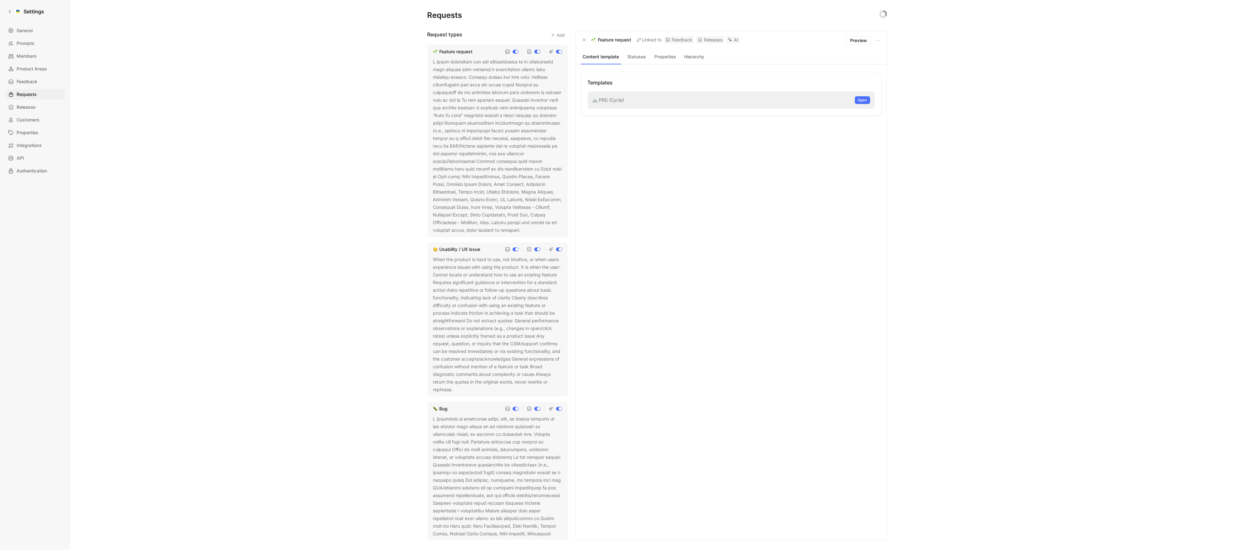
click at [527, 229] on icon at bounding box center [525, 231] width 4 height 4
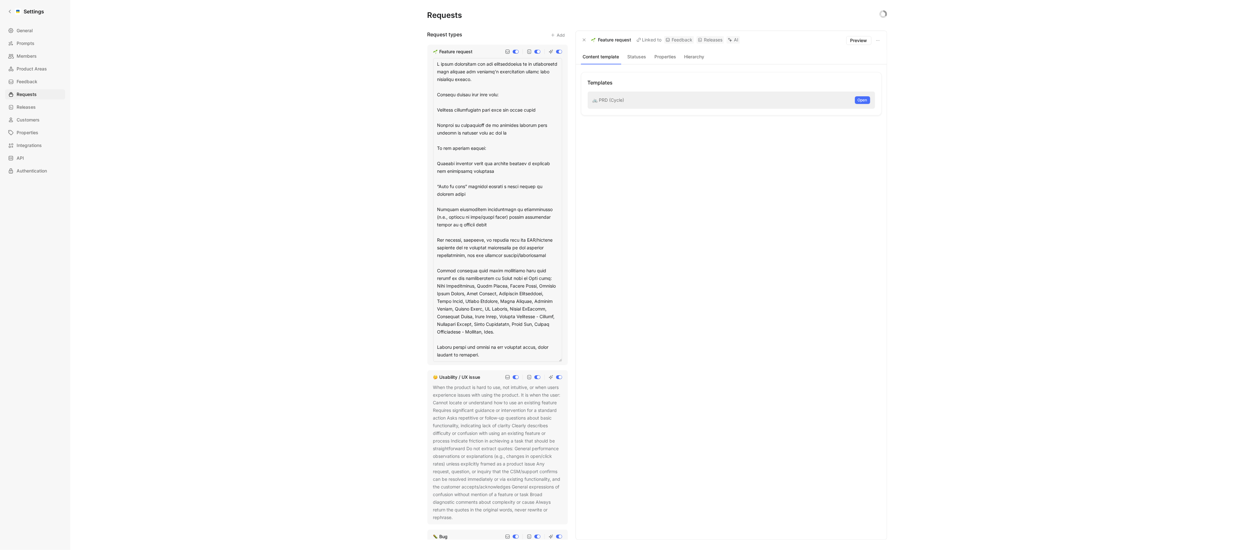
drag, startPoint x: 436, startPoint y: 270, endPoint x: 556, endPoint y: 337, distance: 137.0
click at [556, 337] on textarea at bounding box center [497, 210] width 129 height 304
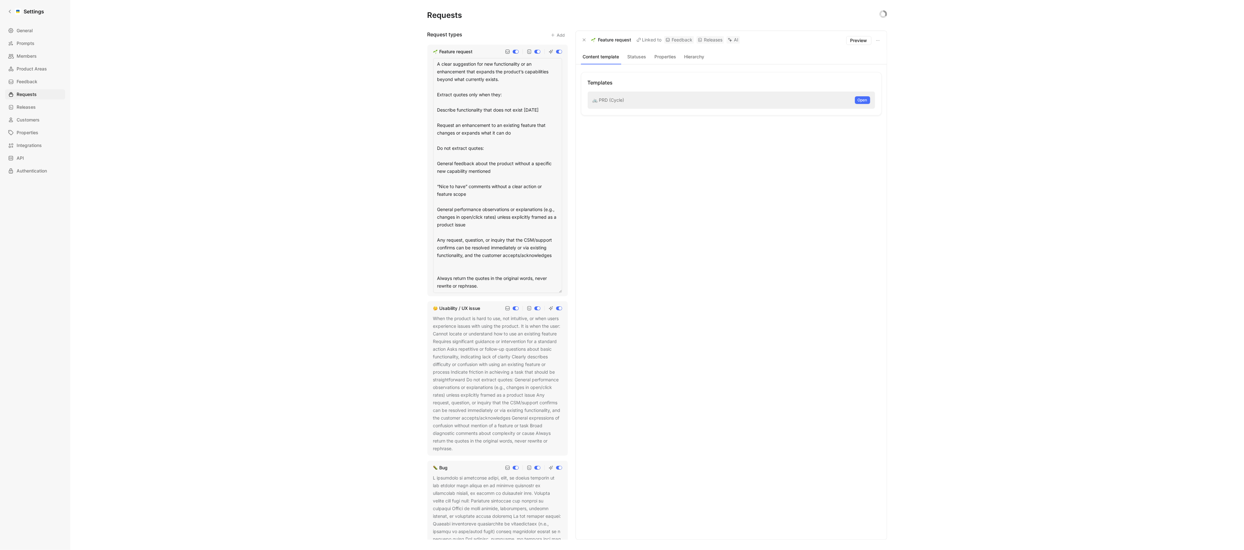
type textarea "A clear suggestion for new functionality or an enhancement that expands the pro…"
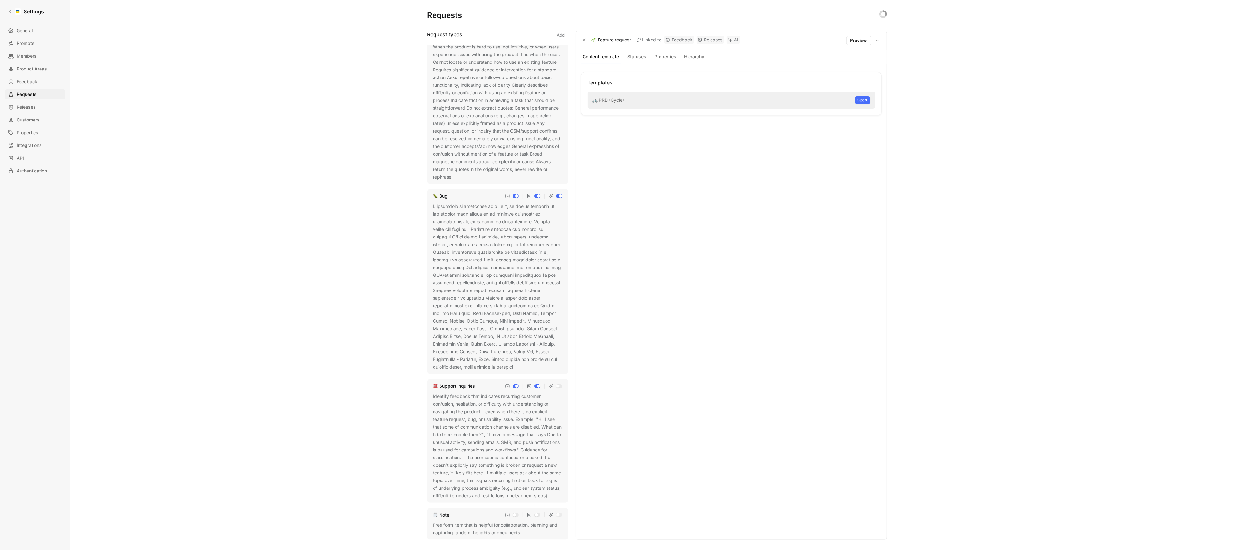
scroll to position [165, 0]
click at [479, 298] on div at bounding box center [497, 287] width 129 height 168
click at [516, 366] on icon at bounding box center [518, 368] width 4 height 4
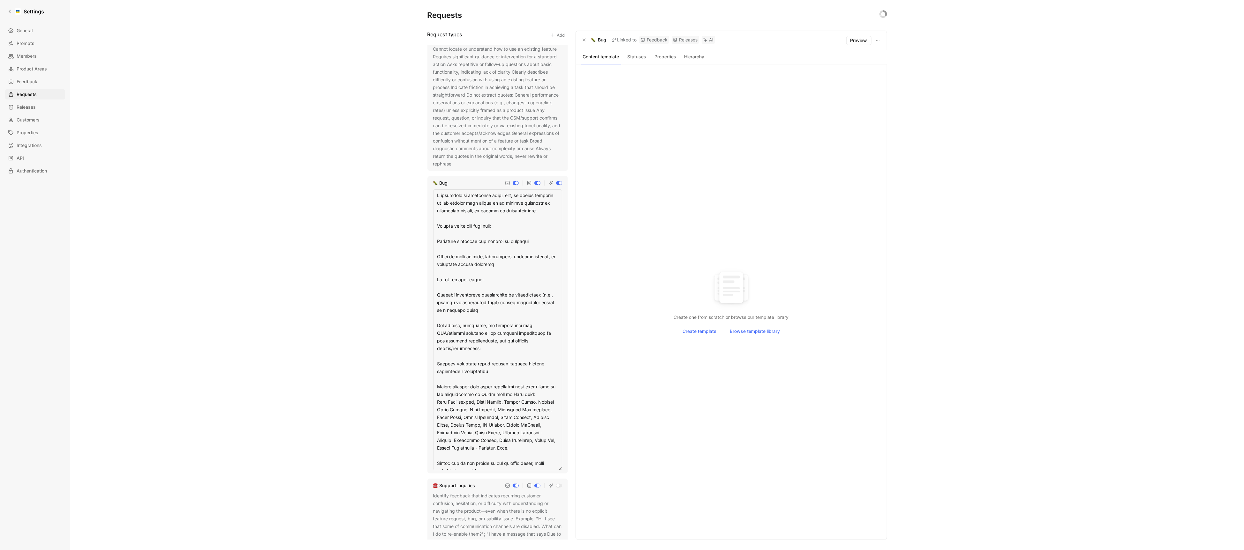
drag, startPoint x: 438, startPoint y: 373, endPoint x: 541, endPoint y: 437, distance: 120.9
click at [541, 437] on textarea at bounding box center [497, 330] width 129 height 281
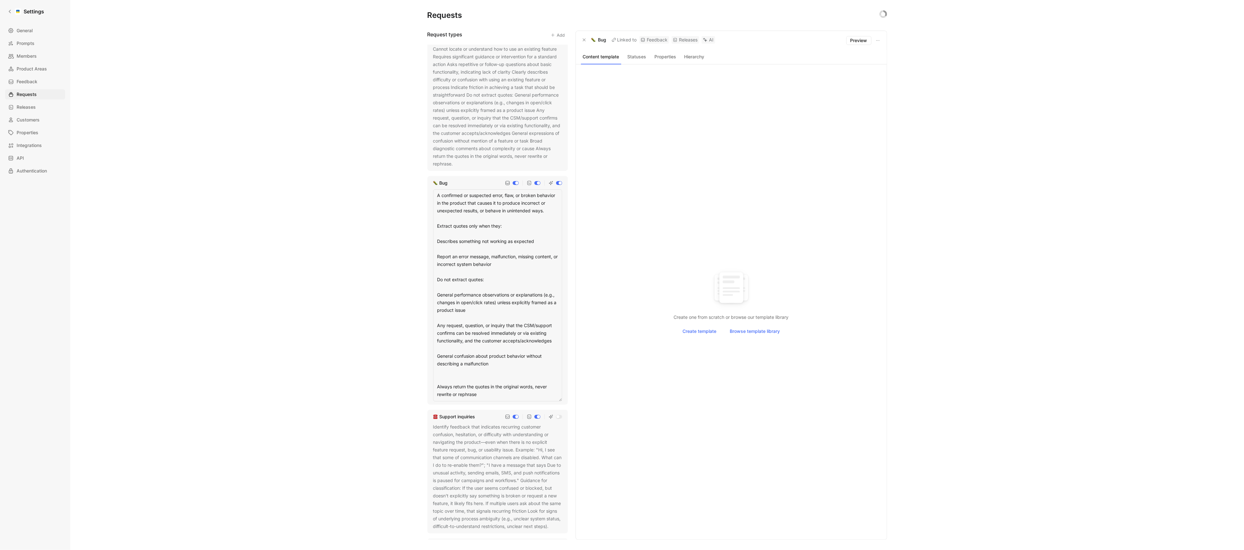
type textarea "A confirmed or suspected error, flaw, or broken behavior in the product that ca…"
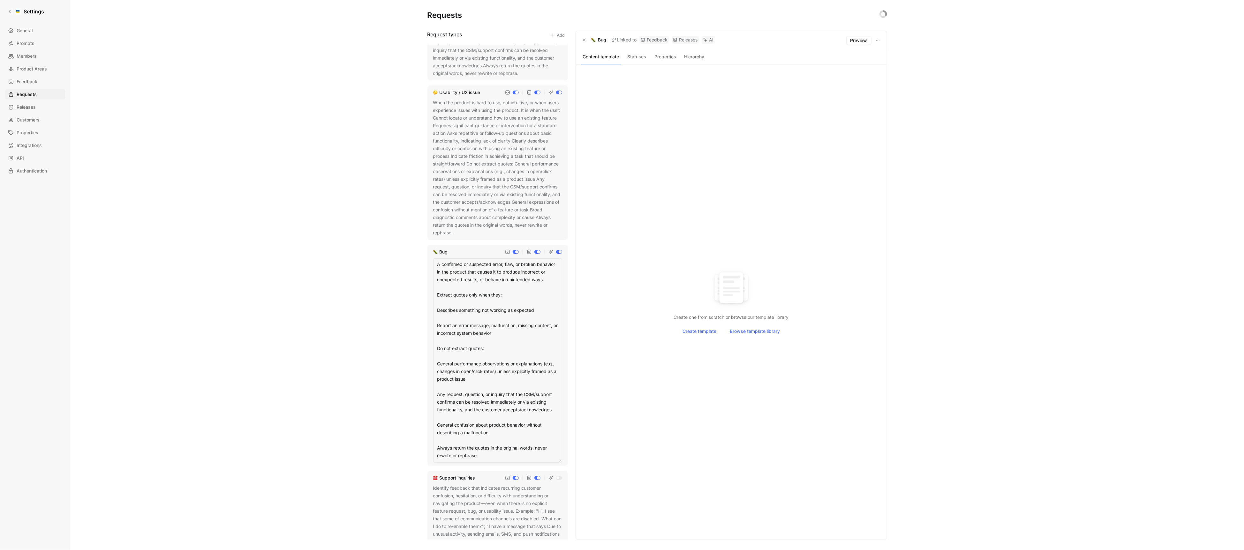
click at [399, 331] on div "Requests Request types Add Feature request A clear suggestion for new functiona…" at bounding box center [656, 275] width 1173 height 550
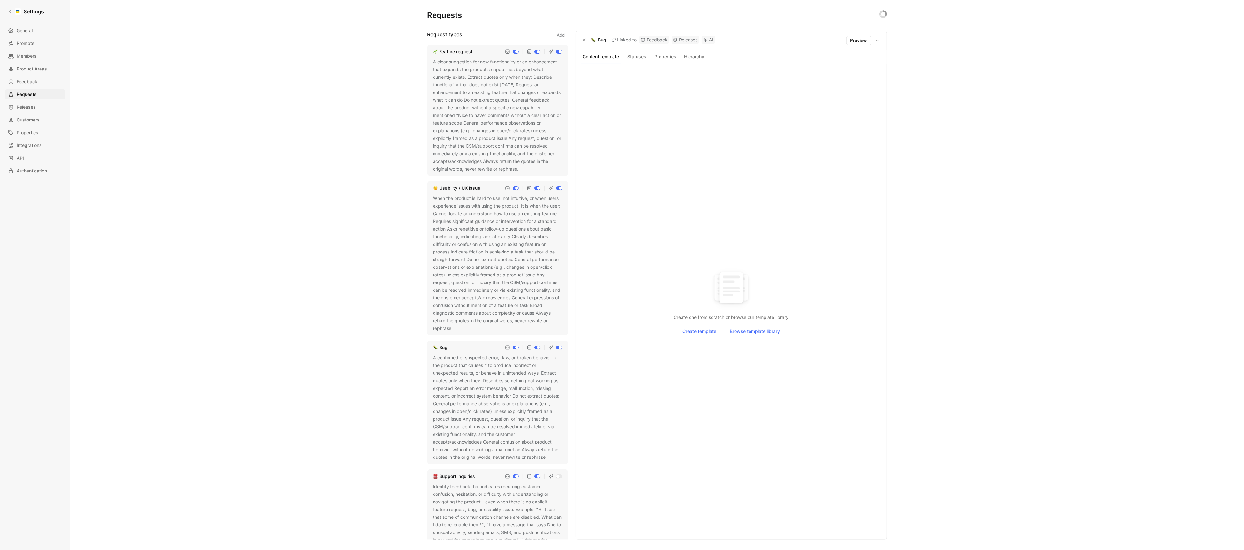
click at [493, 215] on div "When the product is hard to use, not intuitive, or when users experience issues…" at bounding box center [497, 264] width 129 height 138
